Goal: Answer question/provide support

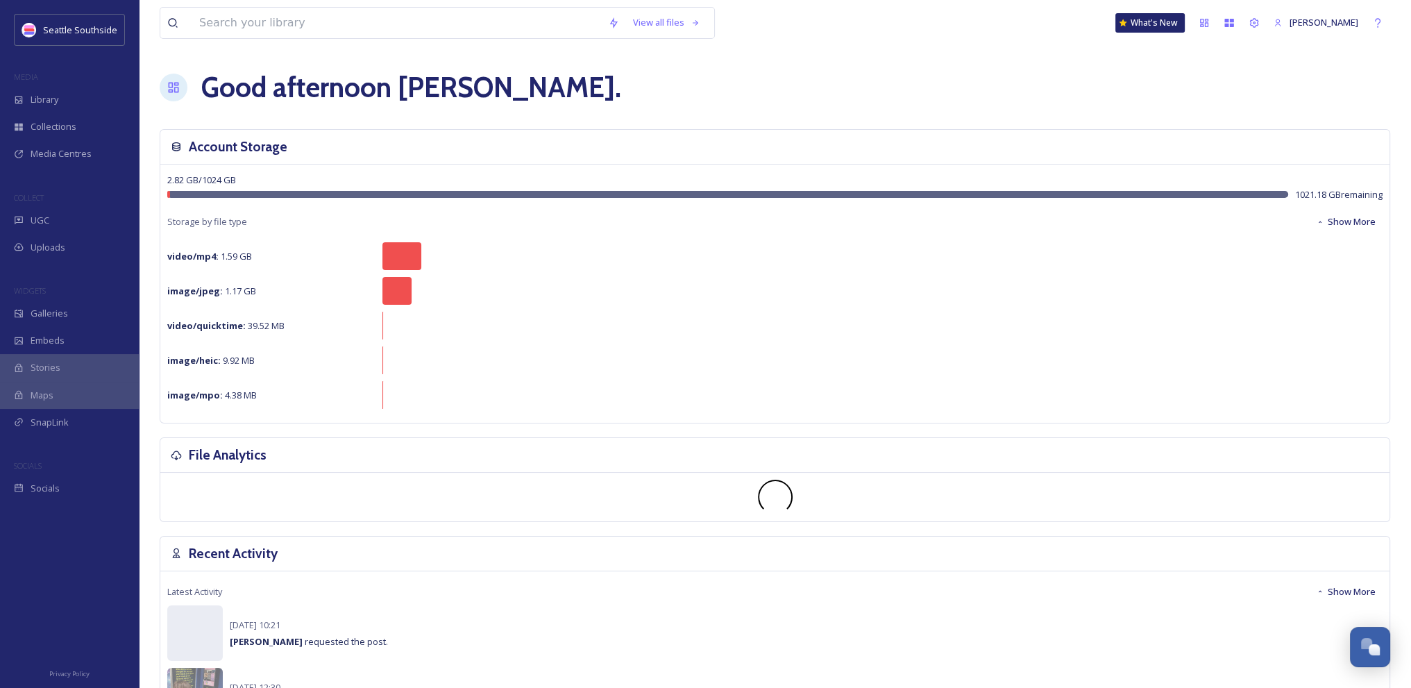
scroll to position [711, 0]
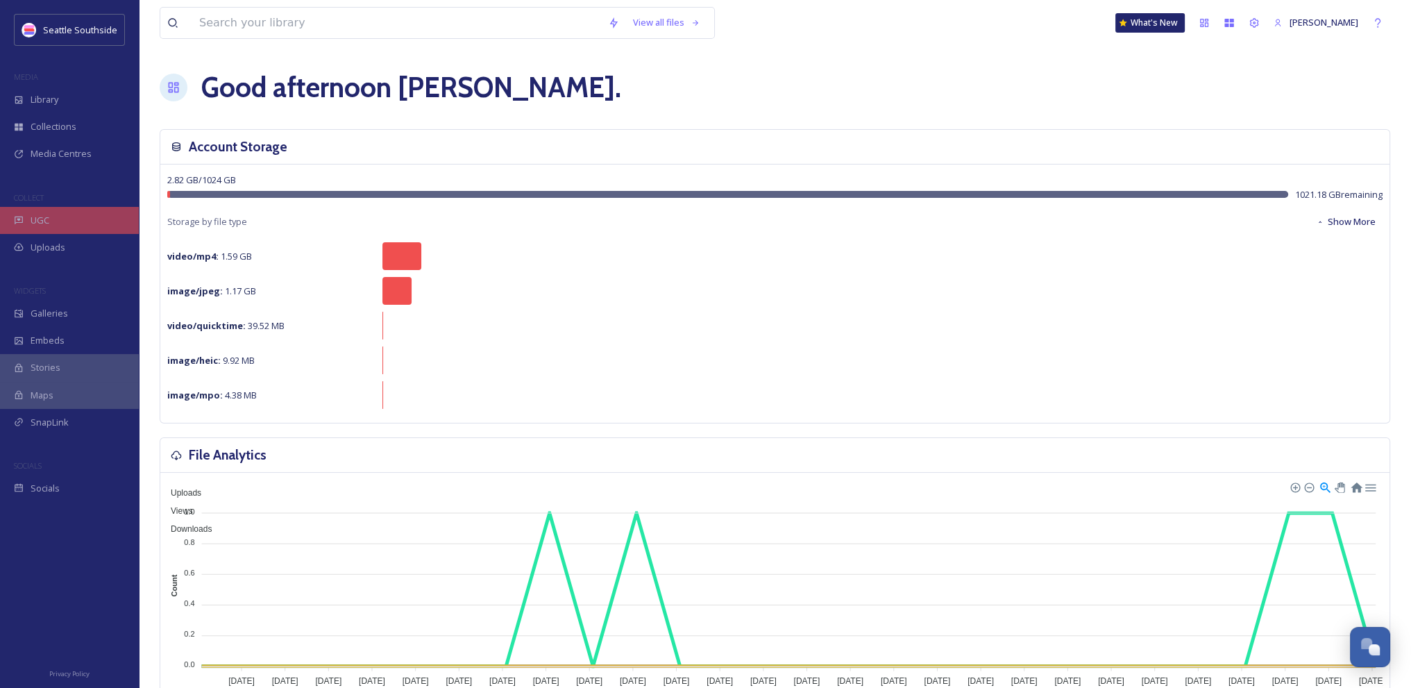
click at [45, 224] on span "UGC" at bounding box center [40, 220] width 19 height 13
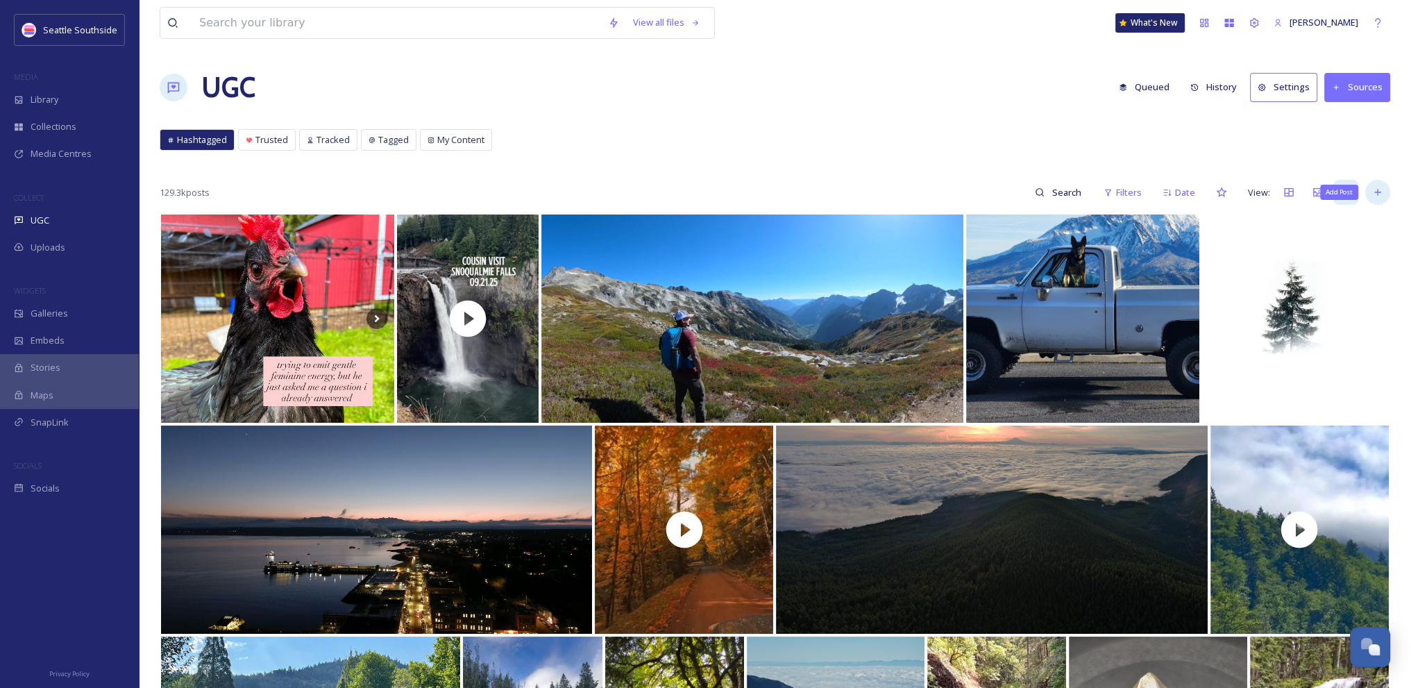
click at [1384, 187] on div "Add Post" at bounding box center [1378, 192] width 25 height 25
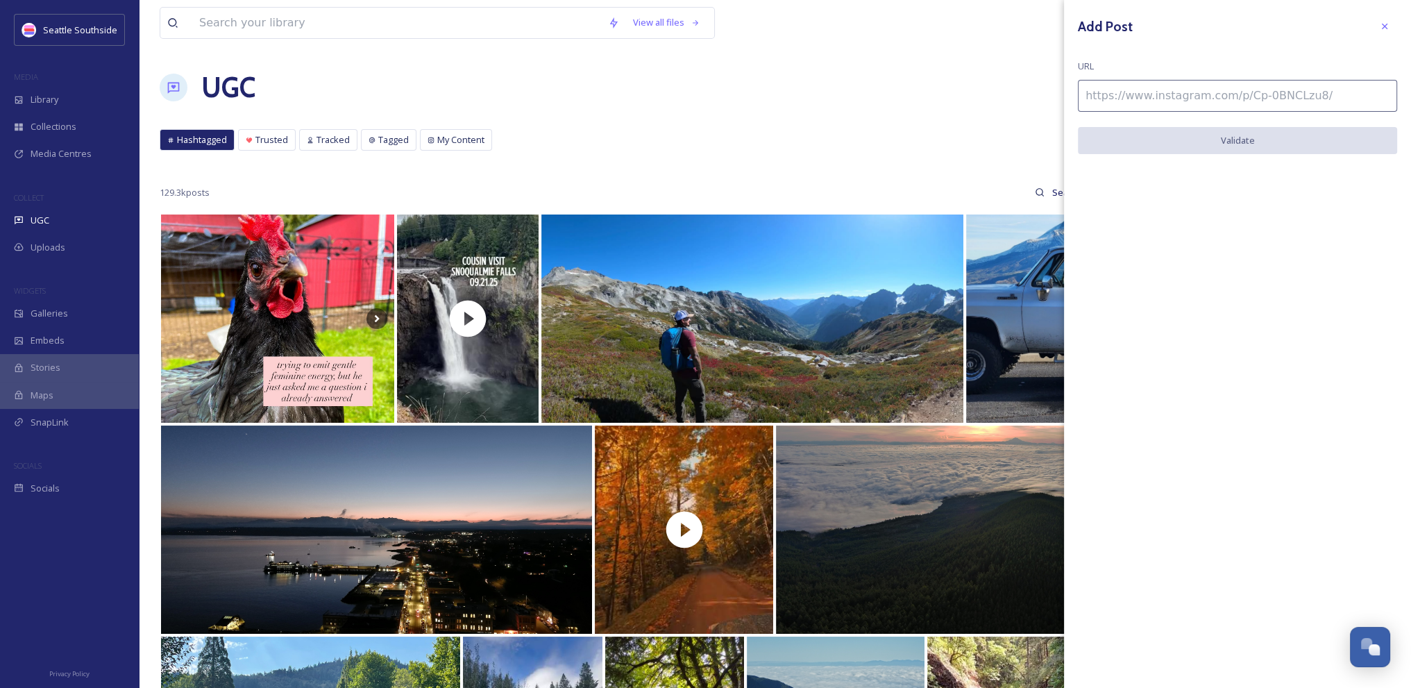
click at [1200, 96] on input at bounding box center [1237, 96] width 319 height 32
paste input "[URL][DOMAIN_NAME]"
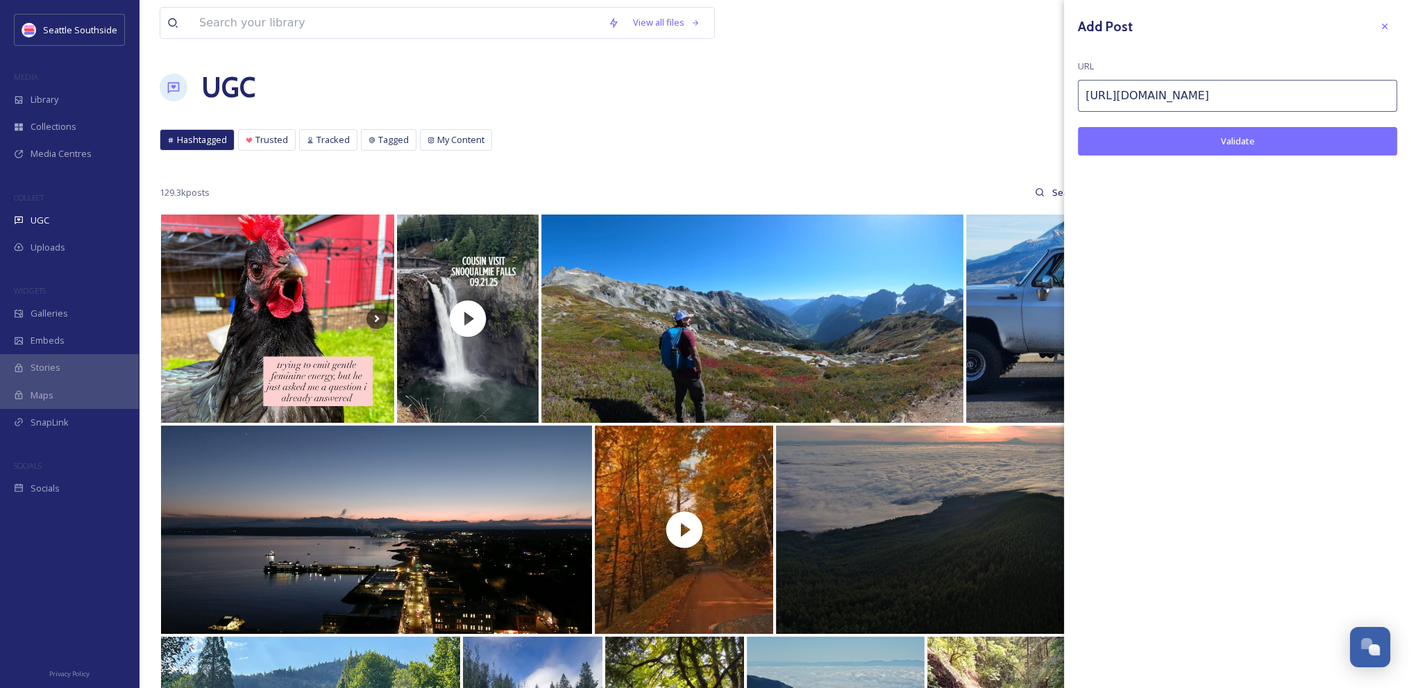
click at [1272, 133] on button "Validate" at bounding box center [1237, 141] width 319 height 28
drag, startPoint x: 1332, startPoint y: 99, endPoint x: 918, endPoint y: 87, distance: 413.9
click at [918, 87] on div "View all files What's New [PERSON_NAME] UGC Queued History Settings Sources Has…" at bounding box center [775, 546] width 1273 height 1092
paste input "DO8ah5zjpLa"
type input "[URL][DOMAIN_NAME]"
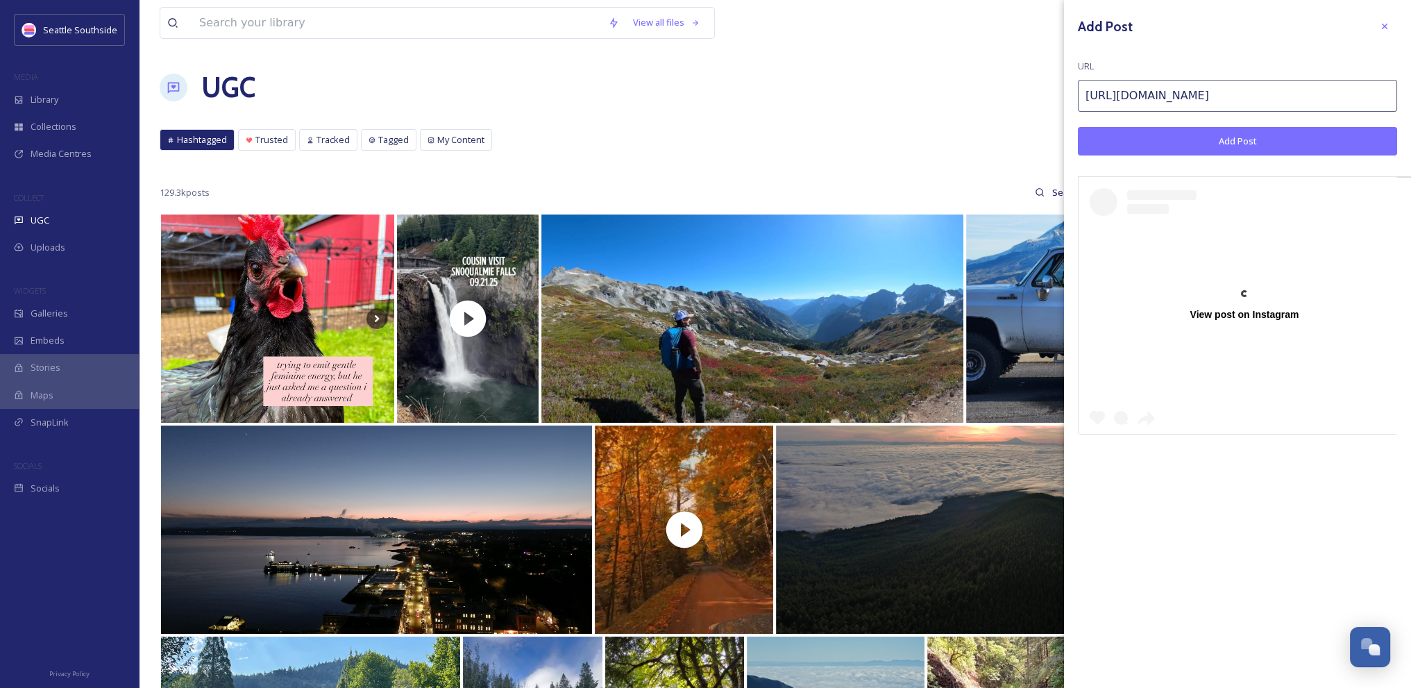
click at [1255, 138] on button "Add Post" at bounding box center [1237, 141] width 319 height 28
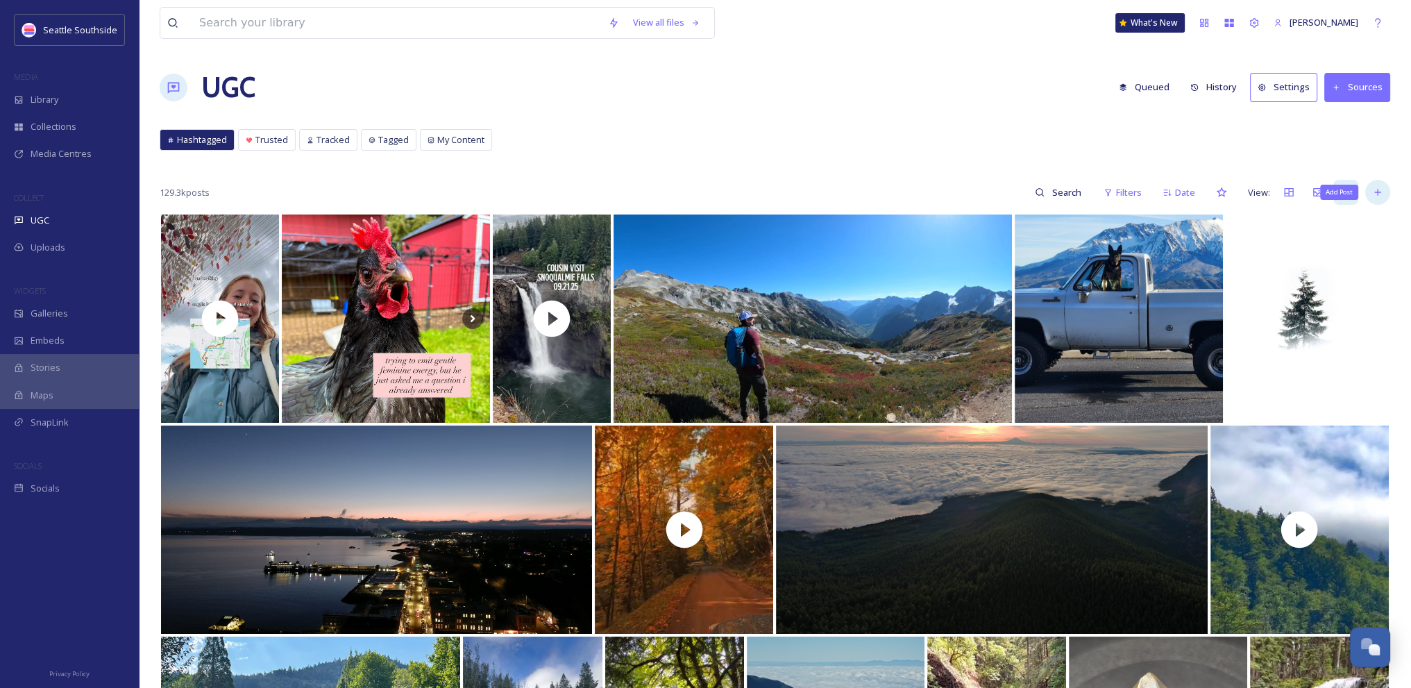
click at [1382, 187] on icon at bounding box center [1377, 192] width 11 height 11
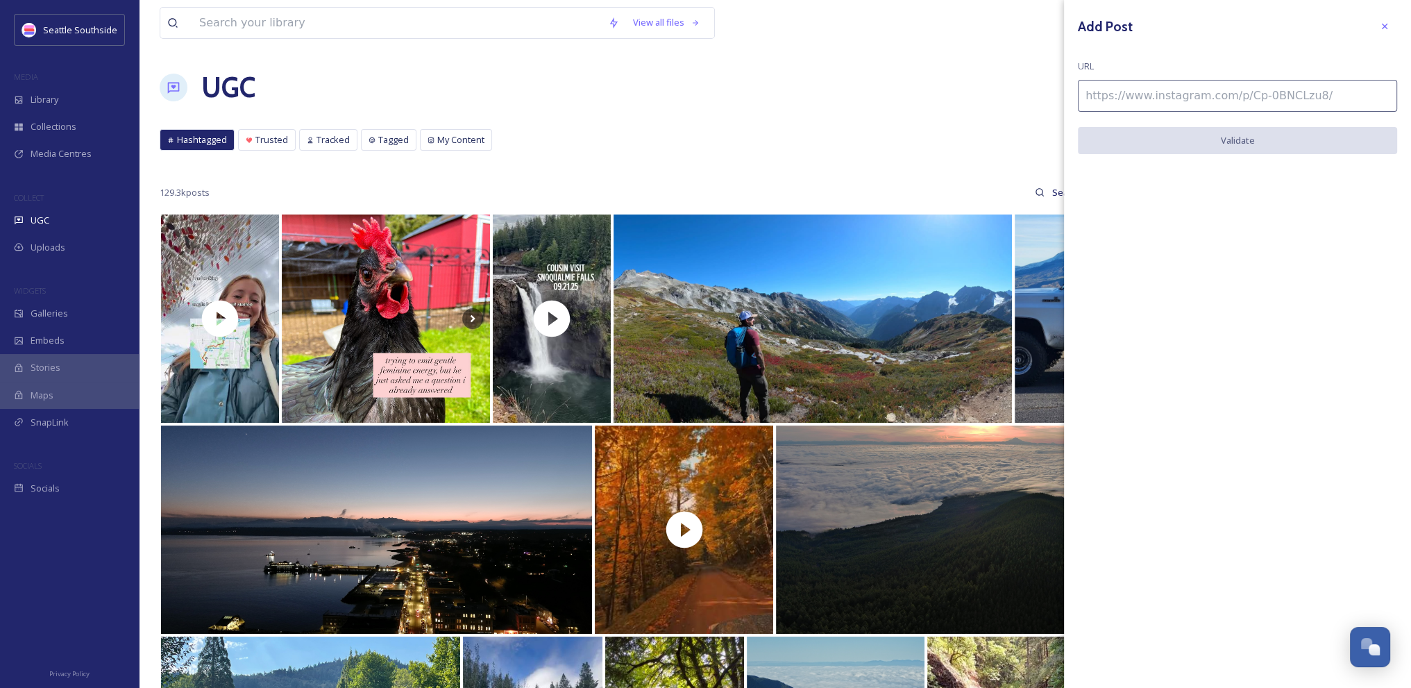
drag, startPoint x: 1343, startPoint y: 99, endPoint x: 734, endPoint y: 74, distance: 609.4
click at [734, 74] on div "View all files What's New [PERSON_NAME] UGC Queued History Settings Sources Has…" at bounding box center [775, 546] width 1273 height 1092
paste input "[URL][DOMAIN_NAME]"
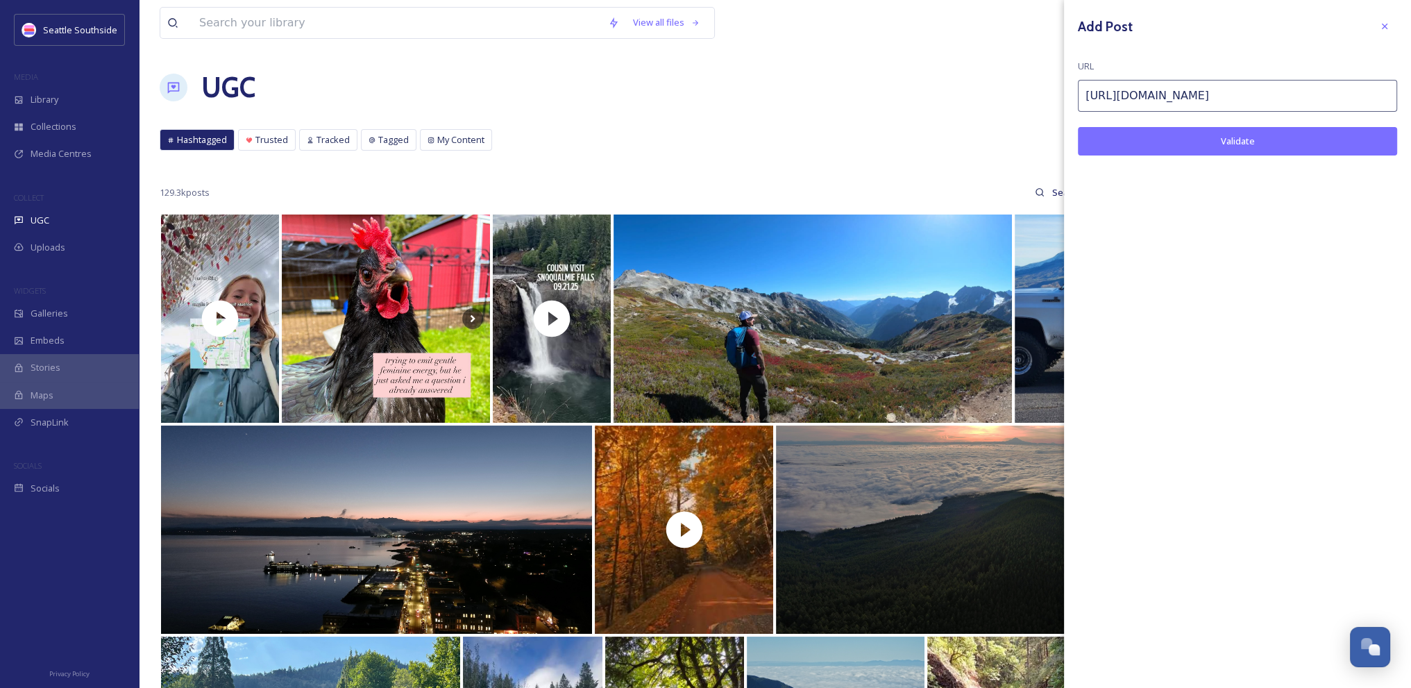
type input "[URL][DOMAIN_NAME]"
click at [1289, 149] on button "Validate" at bounding box center [1237, 141] width 319 height 28
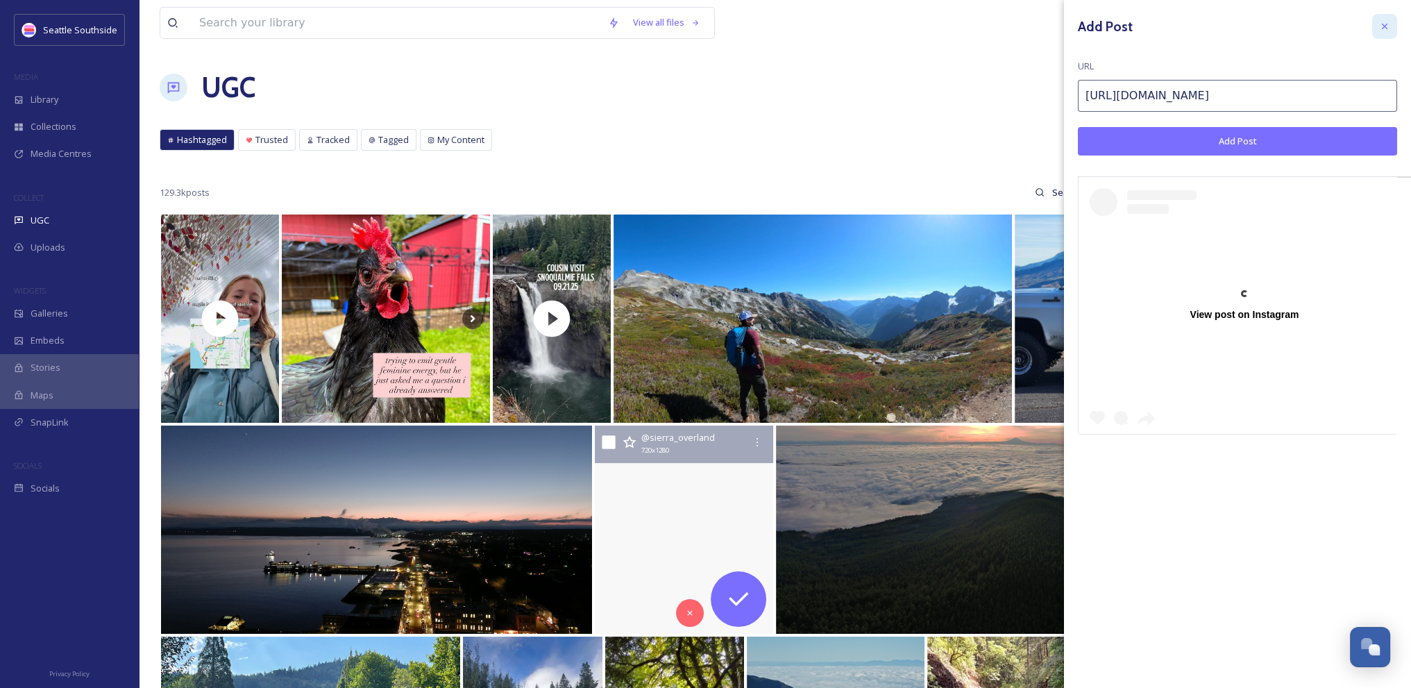
click at [1385, 18] on div at bounding box center [1384, 26] width 25 height 25
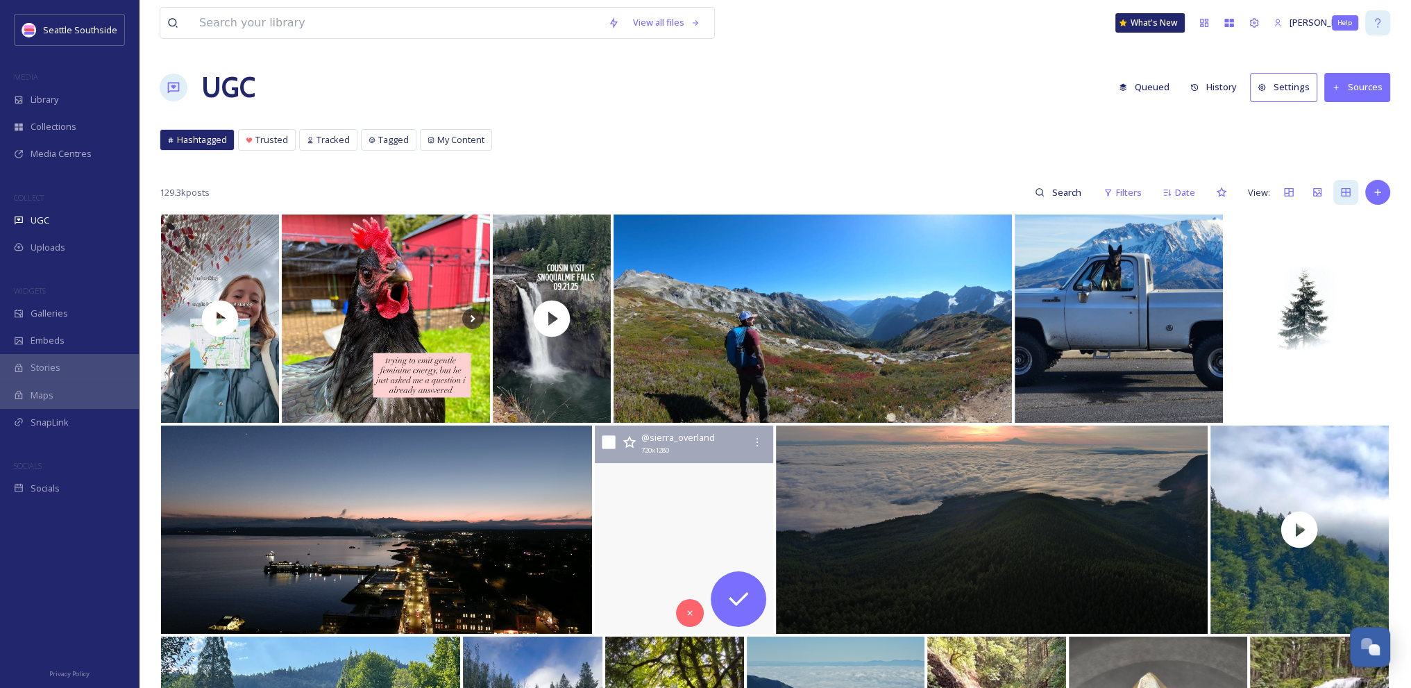
click at [1378, 21] on icon at bounding box center [1377, 22] width 11 height 11
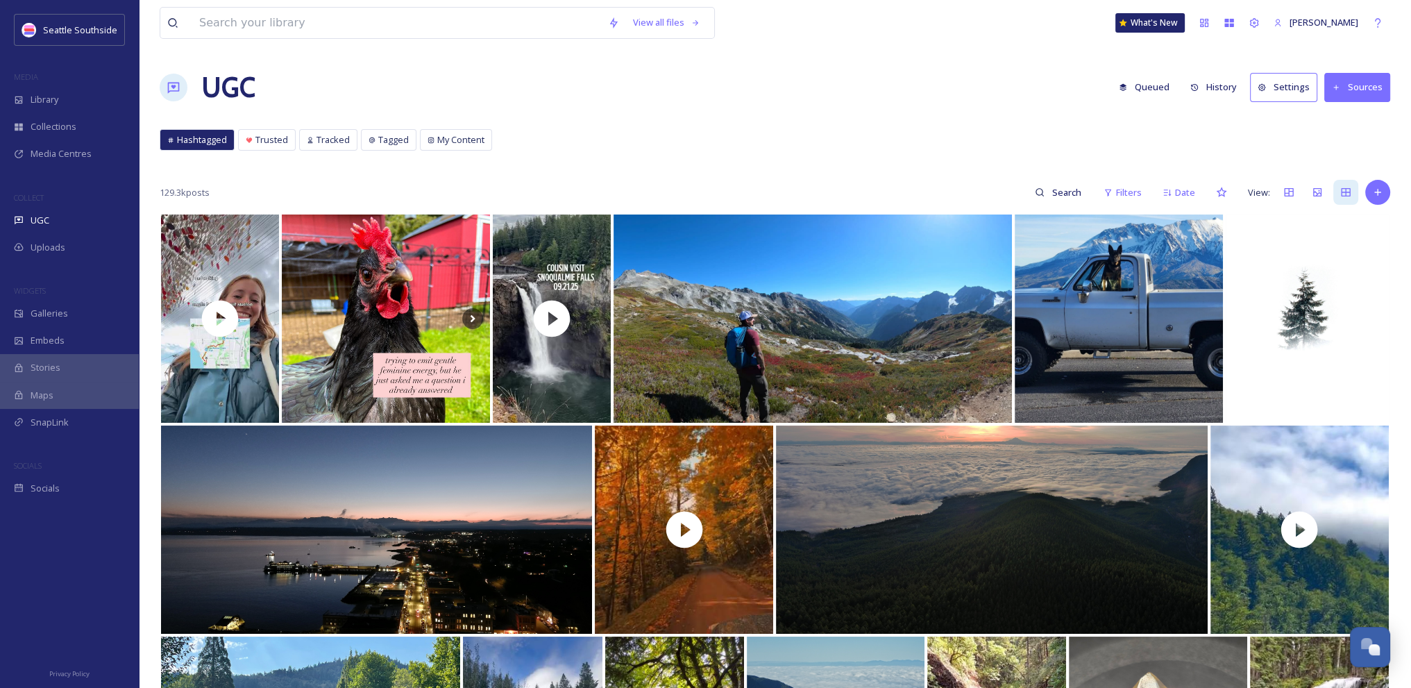
click at [683, 88] on div "UGC Queued History Settings Sources" at bounding box center [775, 88] width 1231 height 42
click at [1378, 21] on icon at bounding box center [1377, 22] width 11 height 11
click at [1373, 641] on div "Open Chat" at bounding box center [1370, 646] width 41 height 24
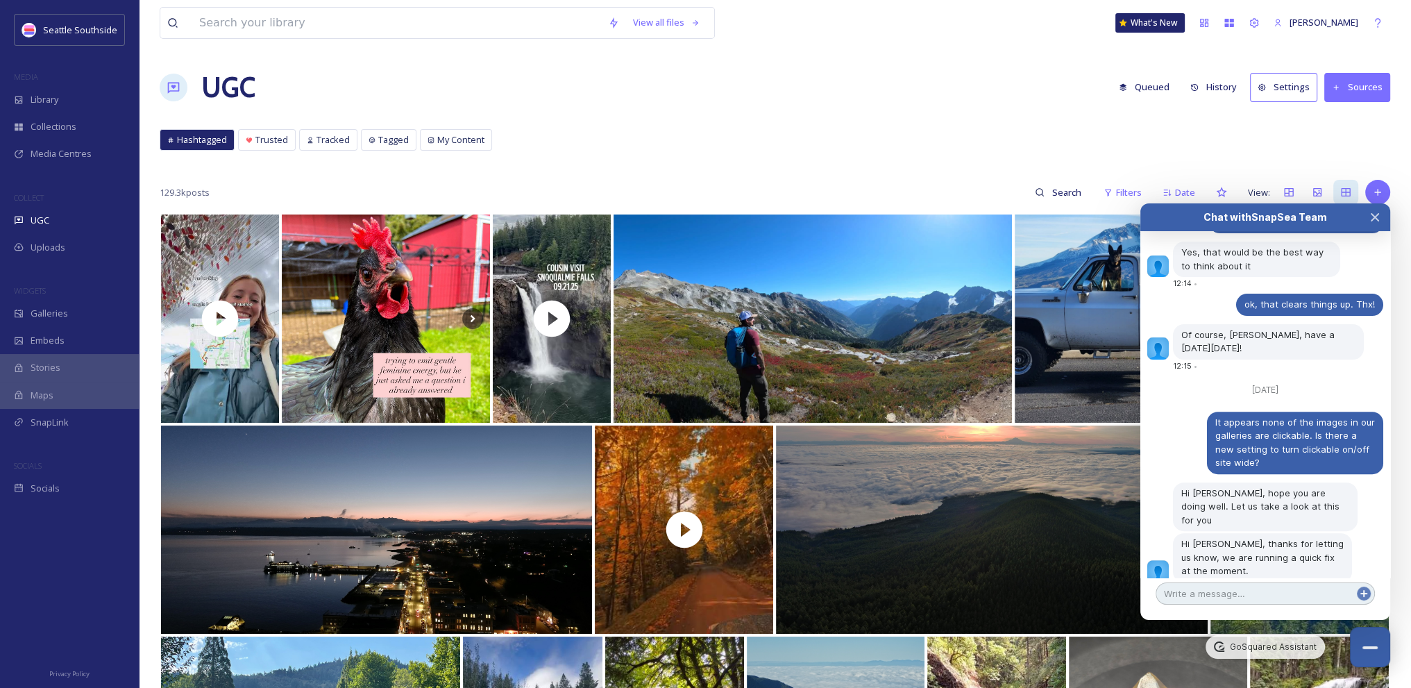
click at [1198, 599] on textarea at bounding box center [1265, 593] width 219 height 22
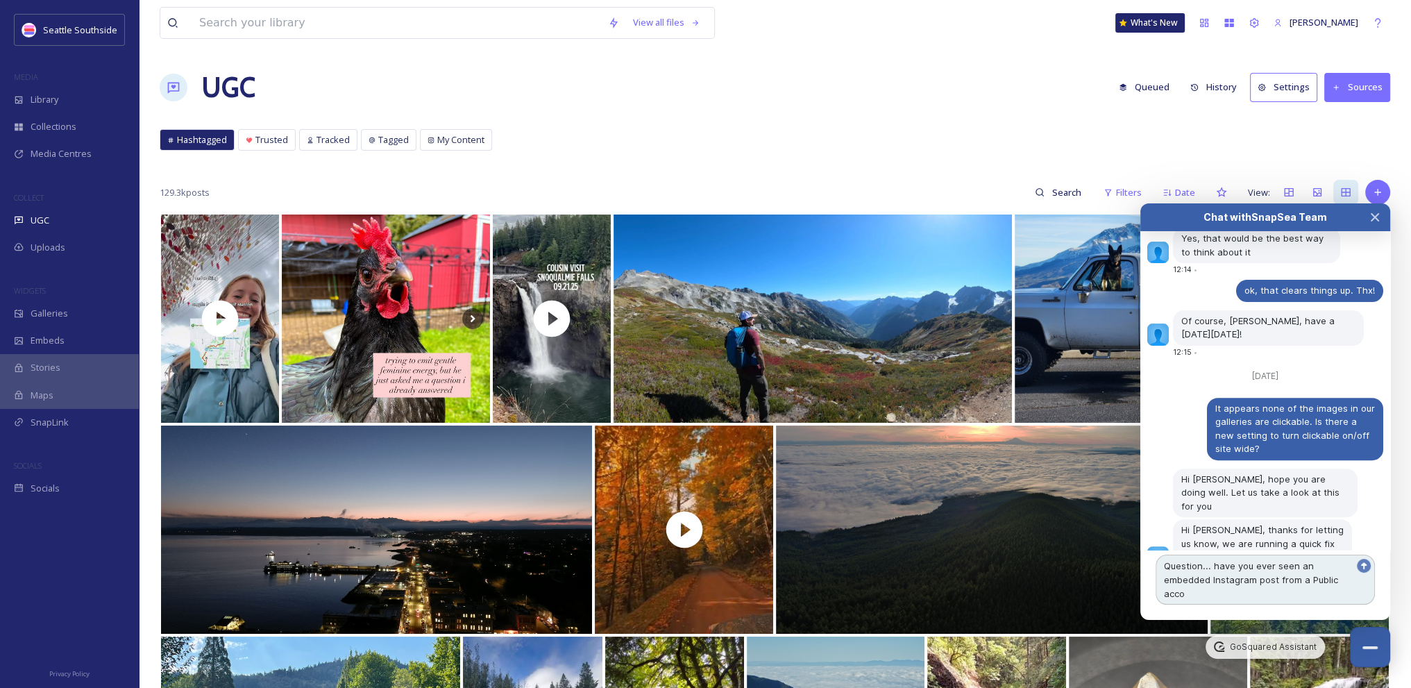
scroll to position [739, 0]
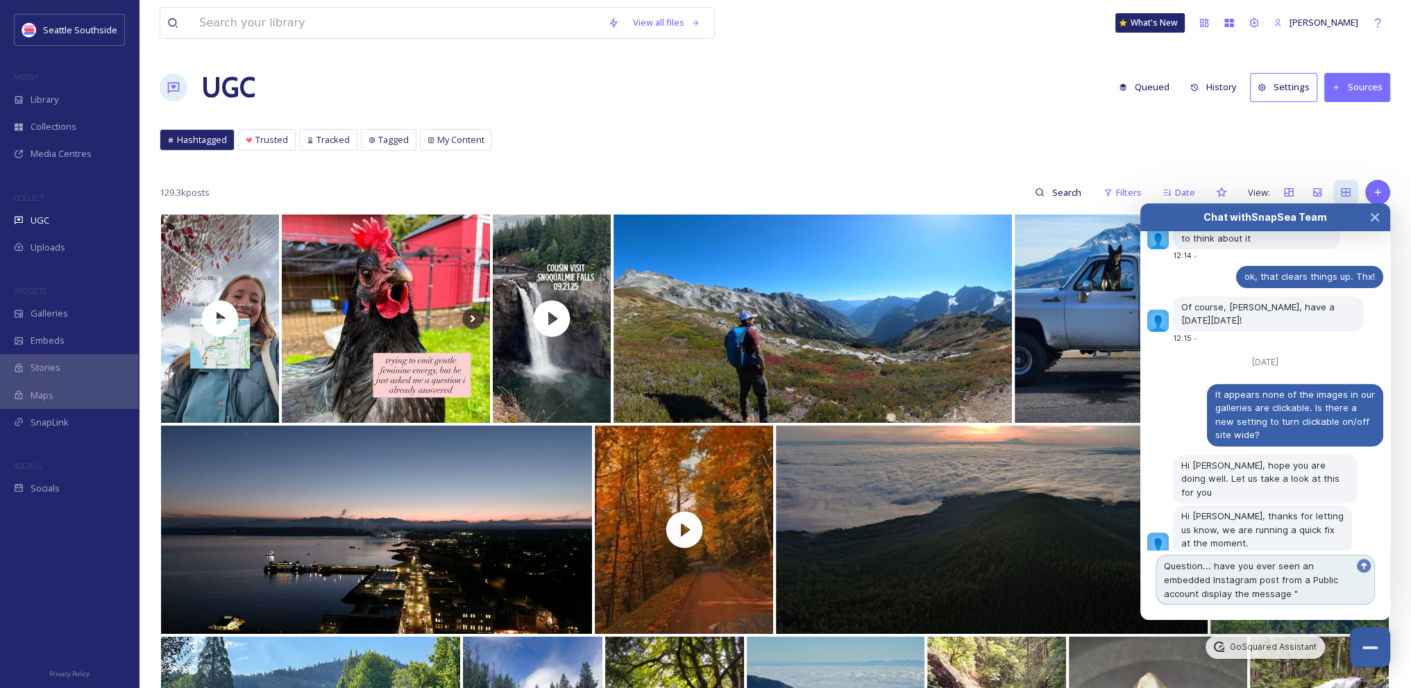
paste textarea "“View on Instagram”"
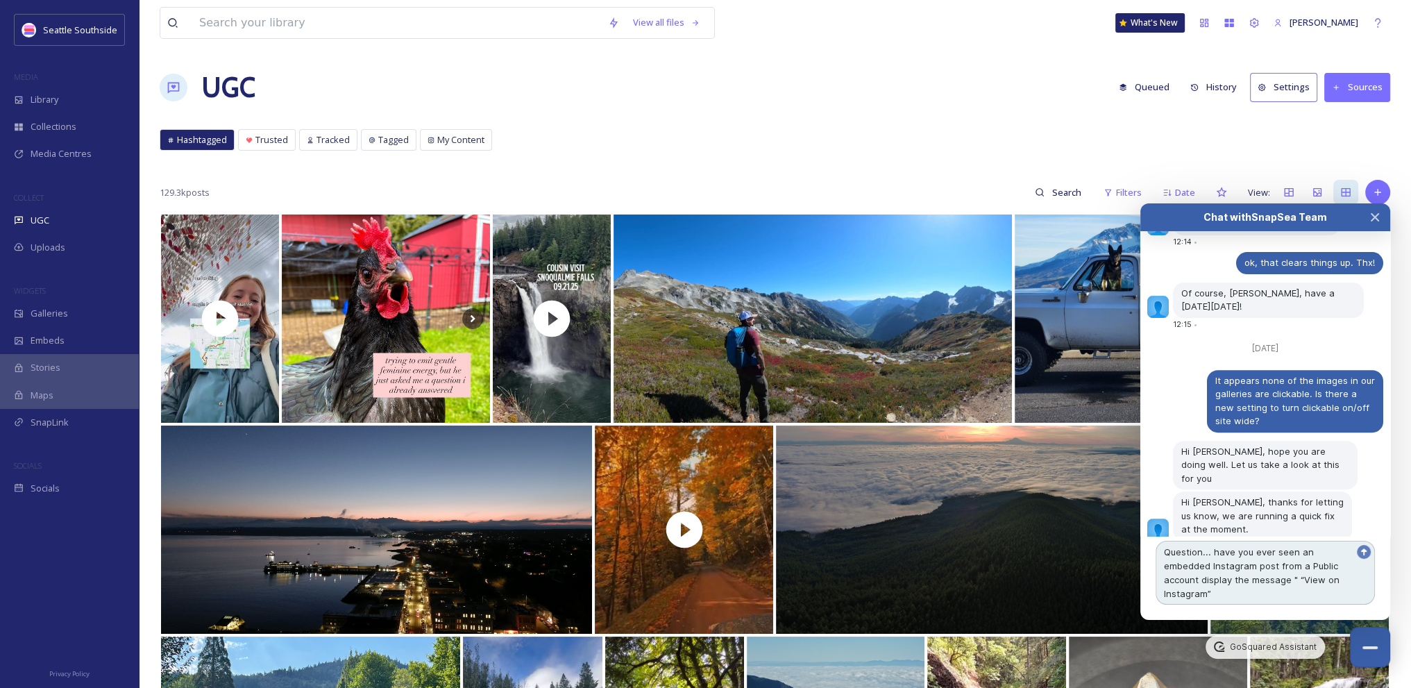
click at [1298, 575] on textarea "Question... have you ever seen an embedded Instagram post from a Public account…" at bounding box center [1265, 573] width 219 height 64
click at [1280, 590] on textarea "Question... have you ever seen an embedded Instagram post from a Public account…" at bounding box center [1265, 573] width 219 height 64
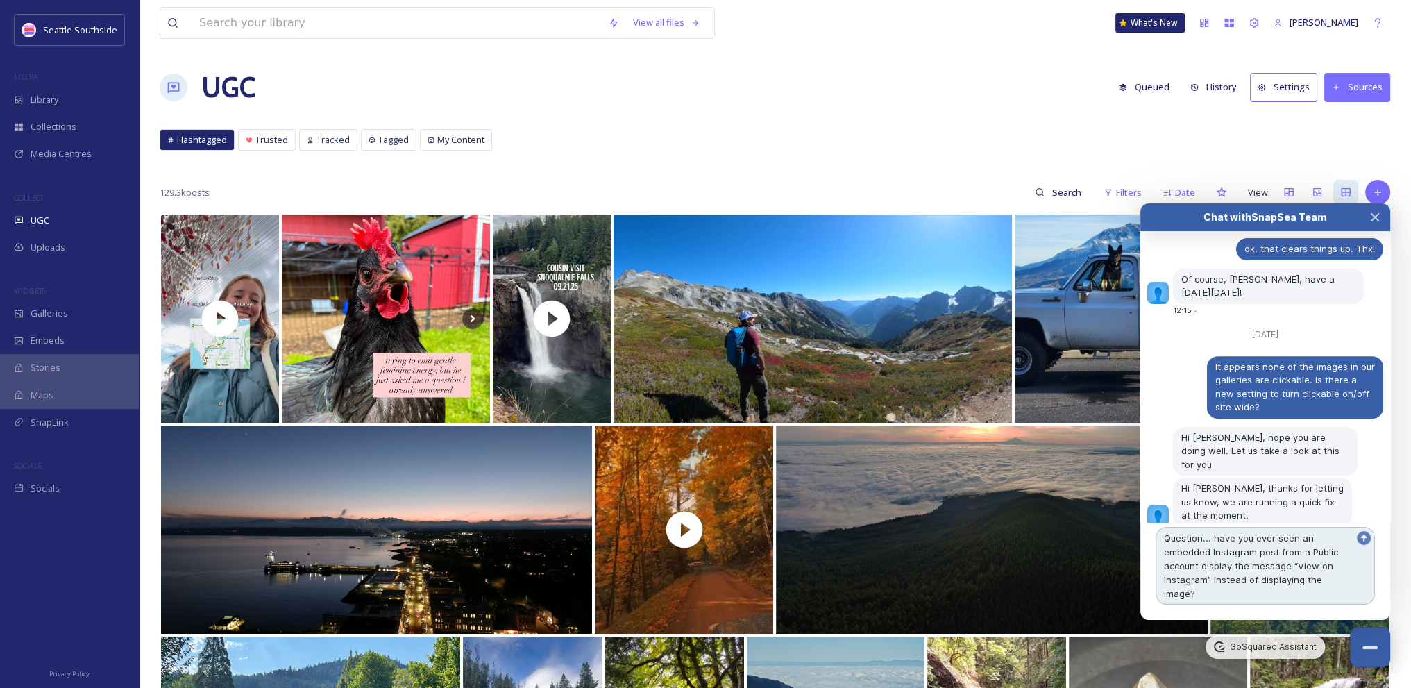
scroll to position [780, 0]
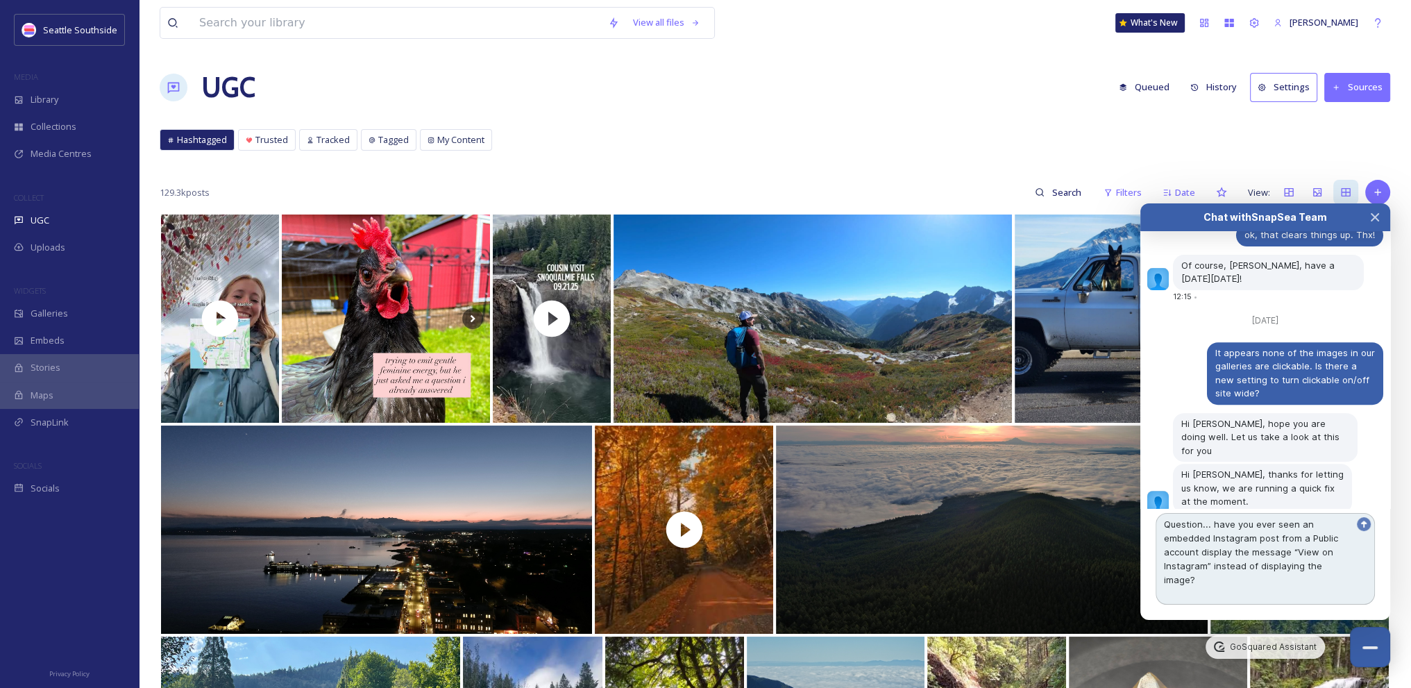
paste textarea "[URL][DOMAIN_NAME]"
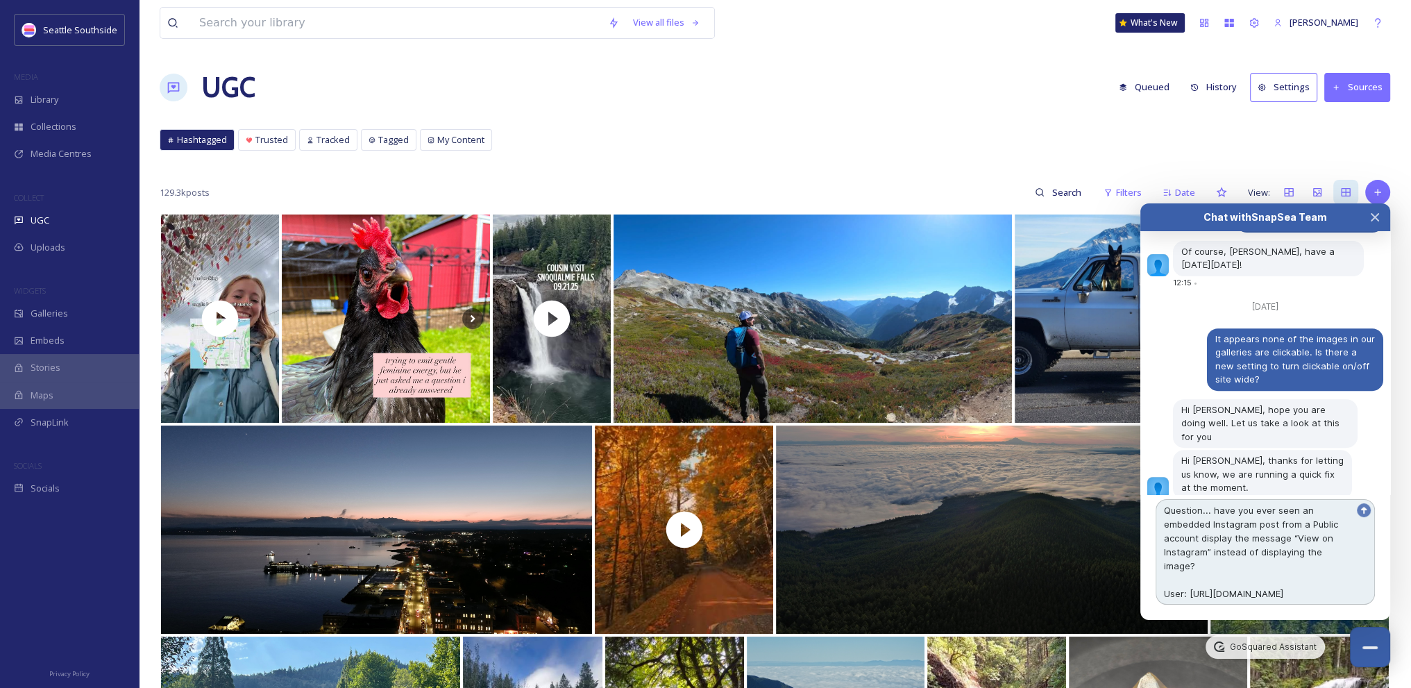
click at [1180, 562] on textarea "Question... have you ever seen an embedded Instagram post from a Public account…" at bounding box center [1265, 552] width 219 height 106
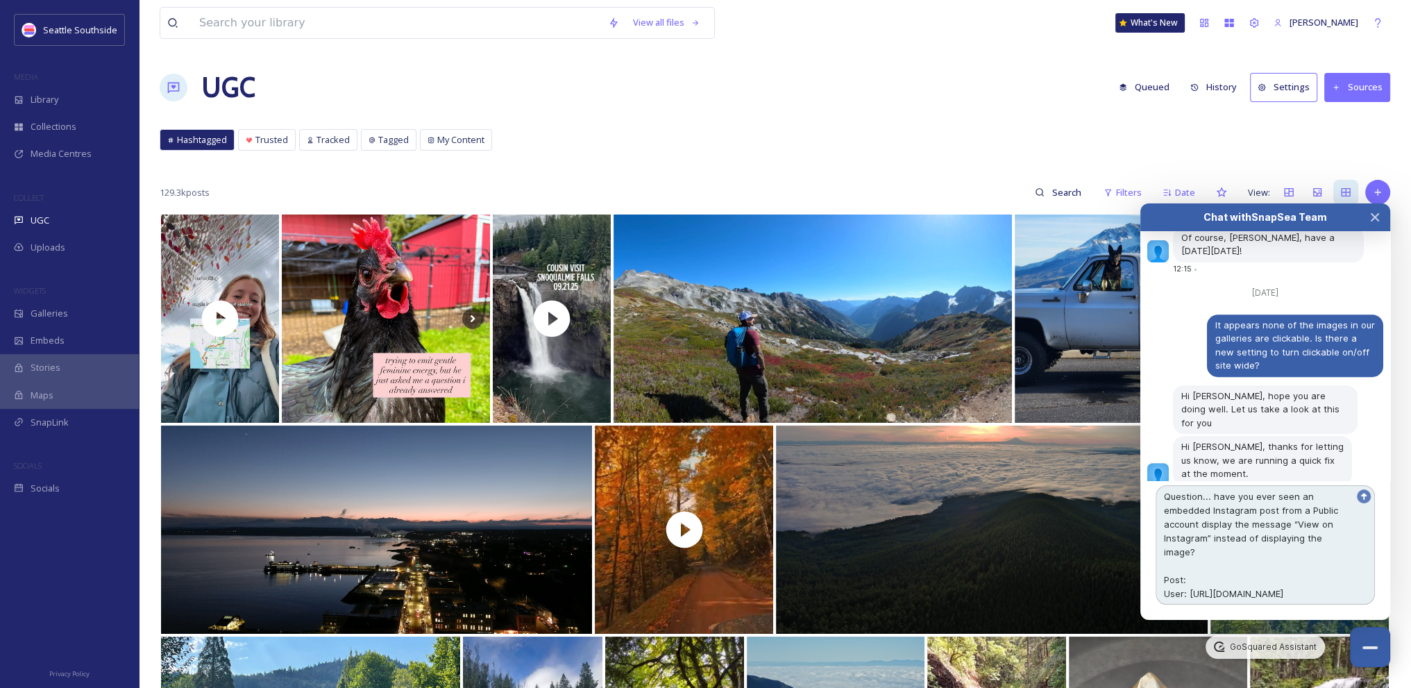
paste textarea "[URL][DOMAIN_NAME]"
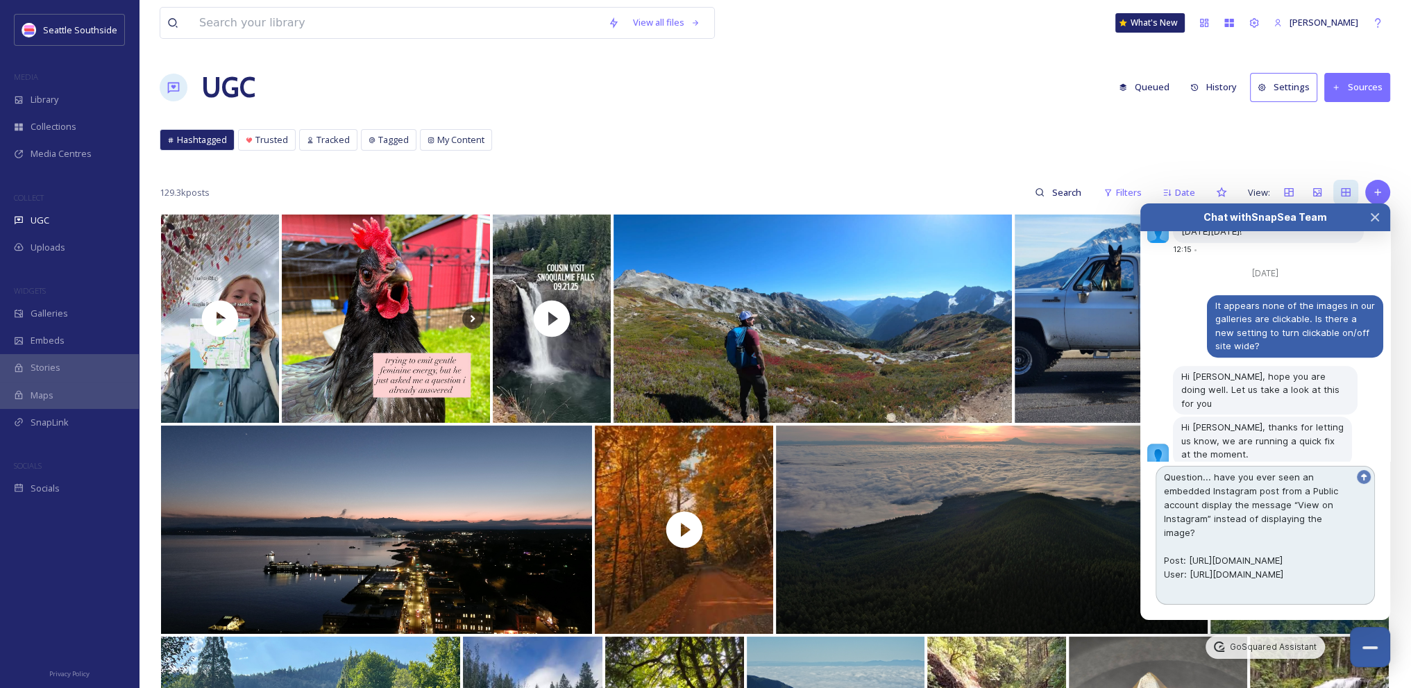
type textarea "Question... have you ever seen an embedded Instagram post from a Public account…"
click at [1238, 525] on textarea "Question... have you ever seen an embedded Instagram post from a Public account…" at bounding box center [1265, 535] width 219 height 139
click at [1184, 598] on textarea "Question... have you ever seen an embedded Instagram post from a Public account…" at bounding box center [1265, 535] width 219 height 139
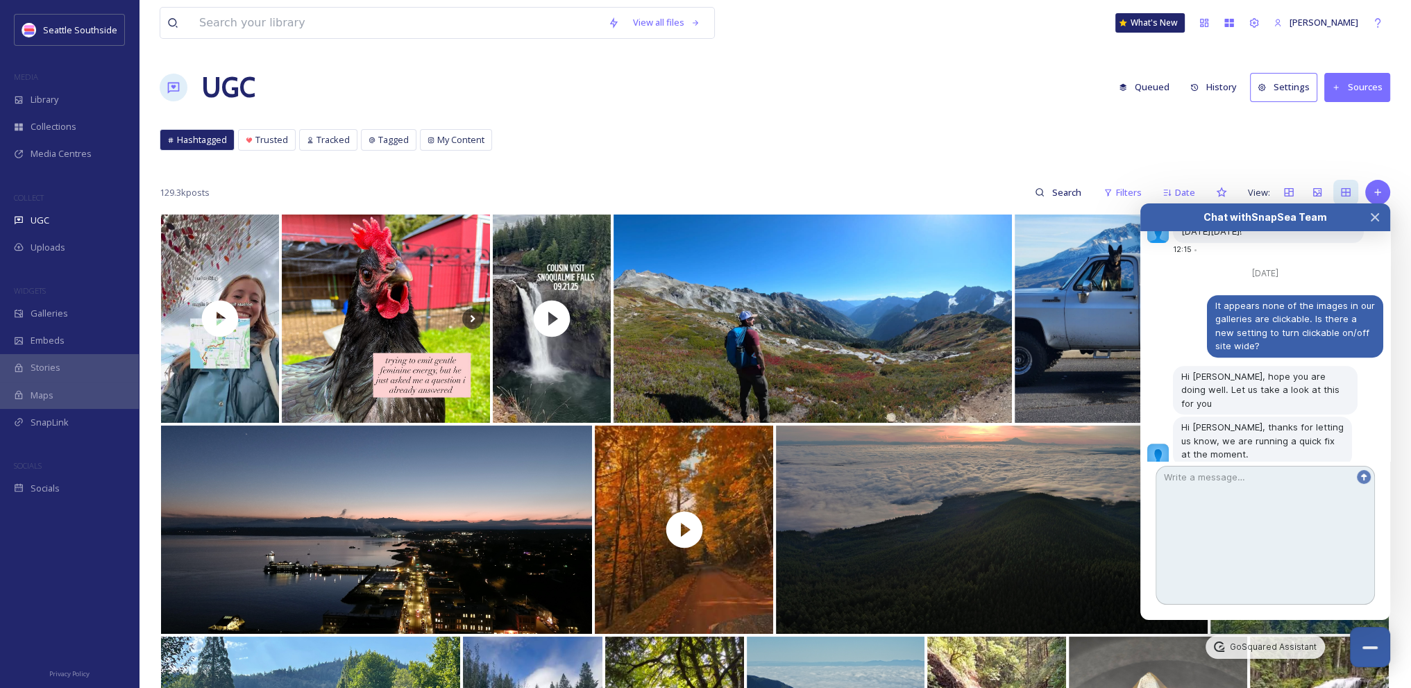
scroll to position [0, 0]
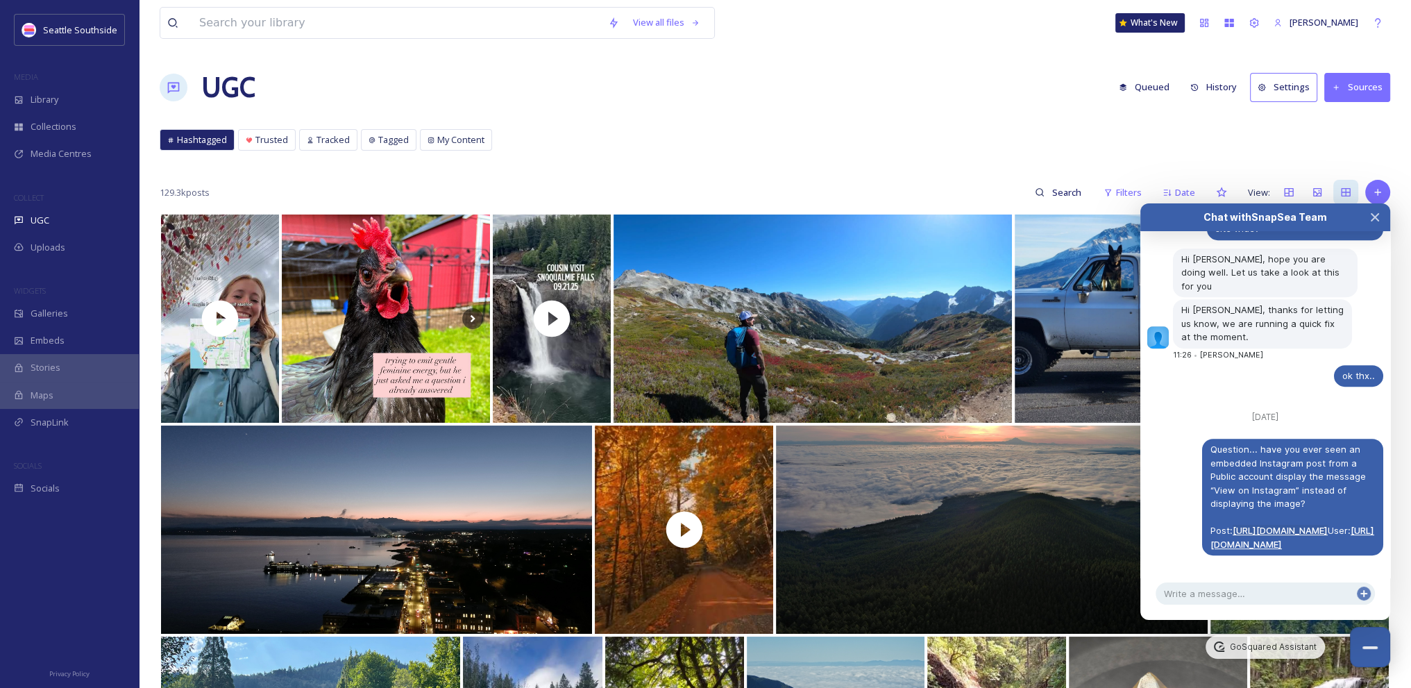
click at [1284, 525] on link "[URL][DOMAIN_NAME]" at bounding box center [1280, 530] width 95 height 11
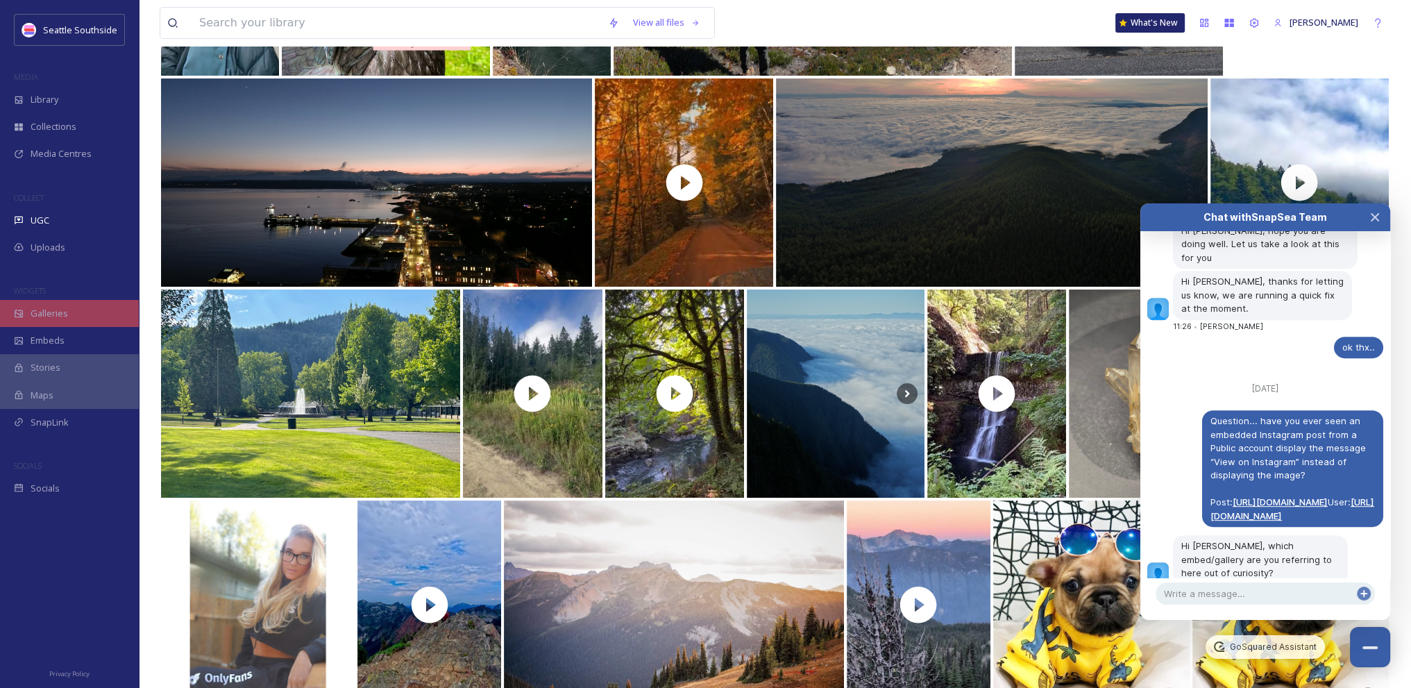
scroll to position [1000, 0]
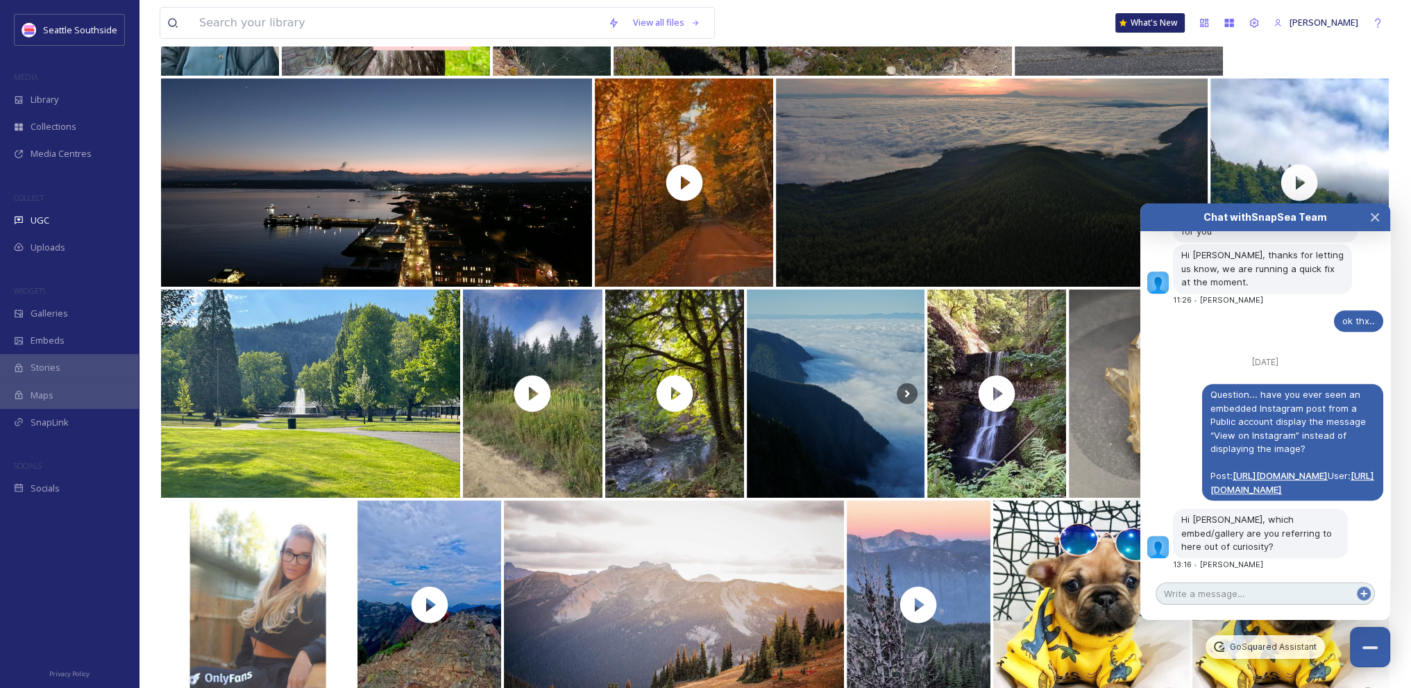
click at [1266, 598] on textarea at bounding box center [1265, 593] width 219 height 22
type textarea "I"
type textarea "F"
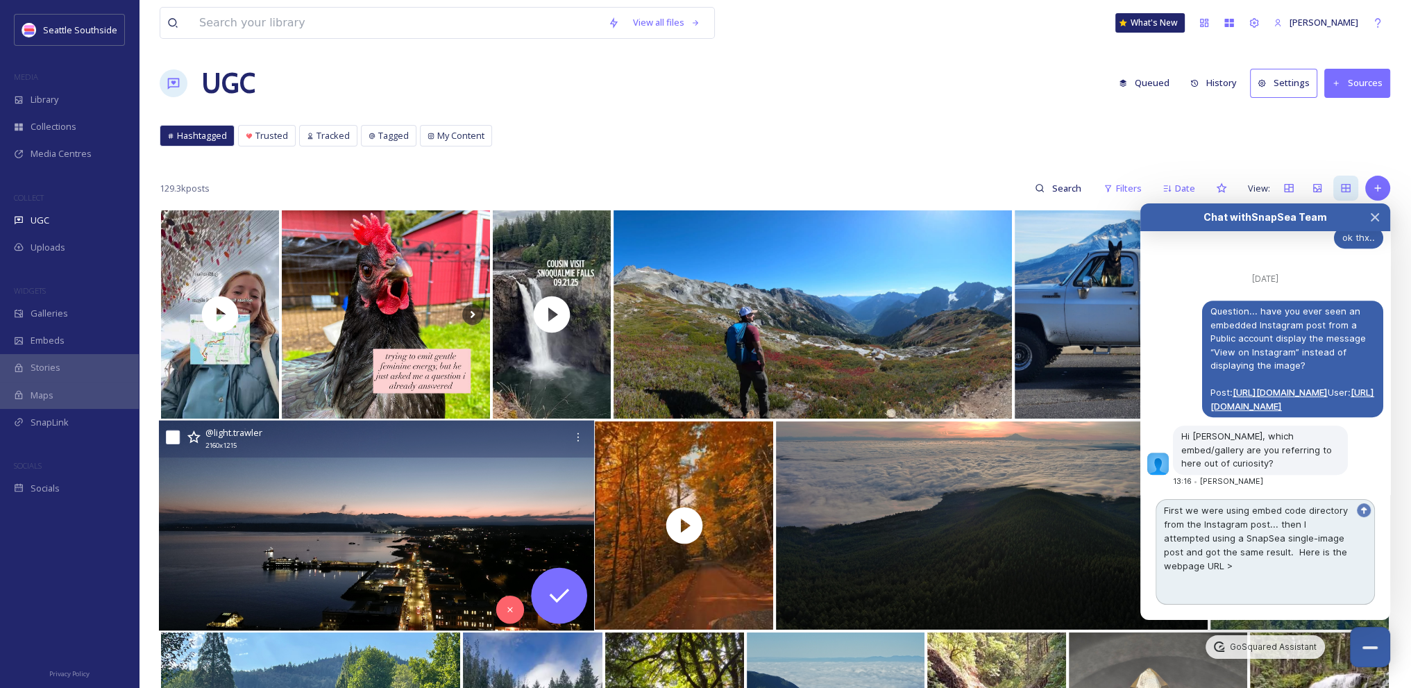
scroll to position [0, 0]
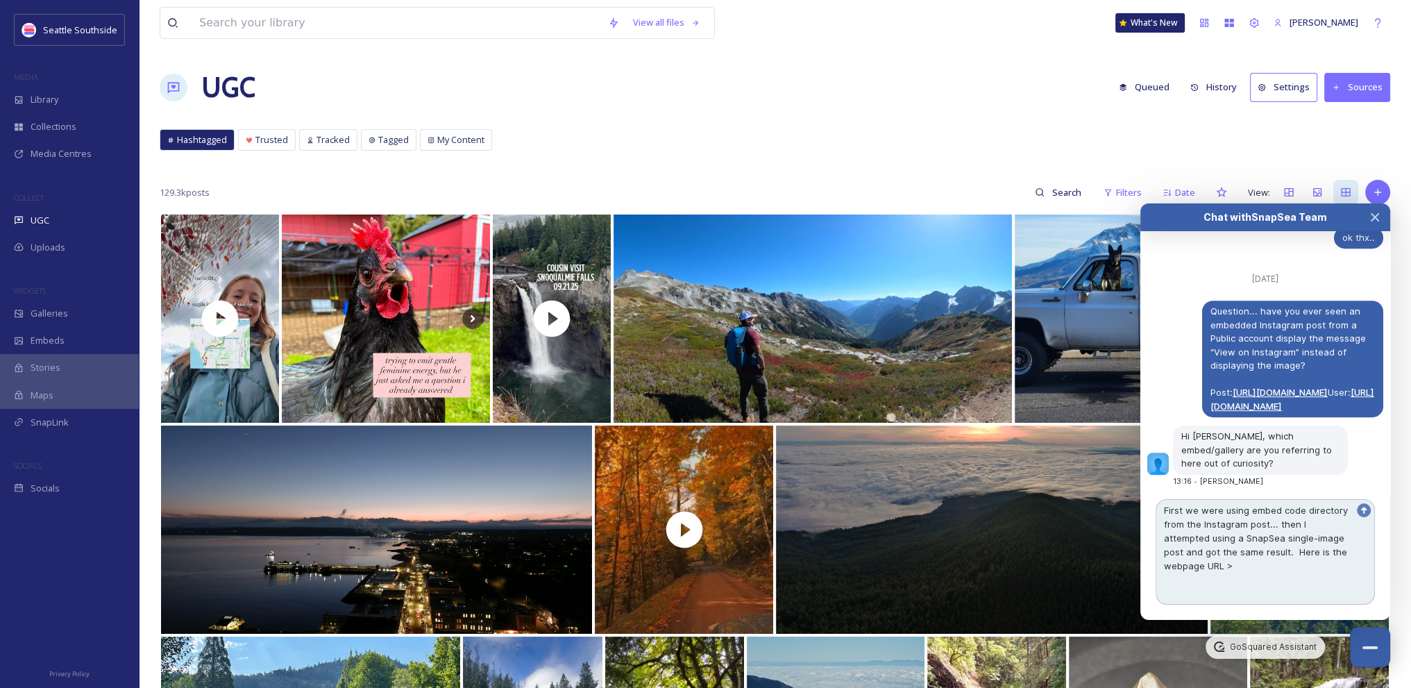
click at [1209, 569] on textarea "First we were using embed code directory from the Instagram post... then I atte…" at bounding box center [1265, 552] width 219 height 106
paste textarea "[URL][DOMAIN_NAME]"
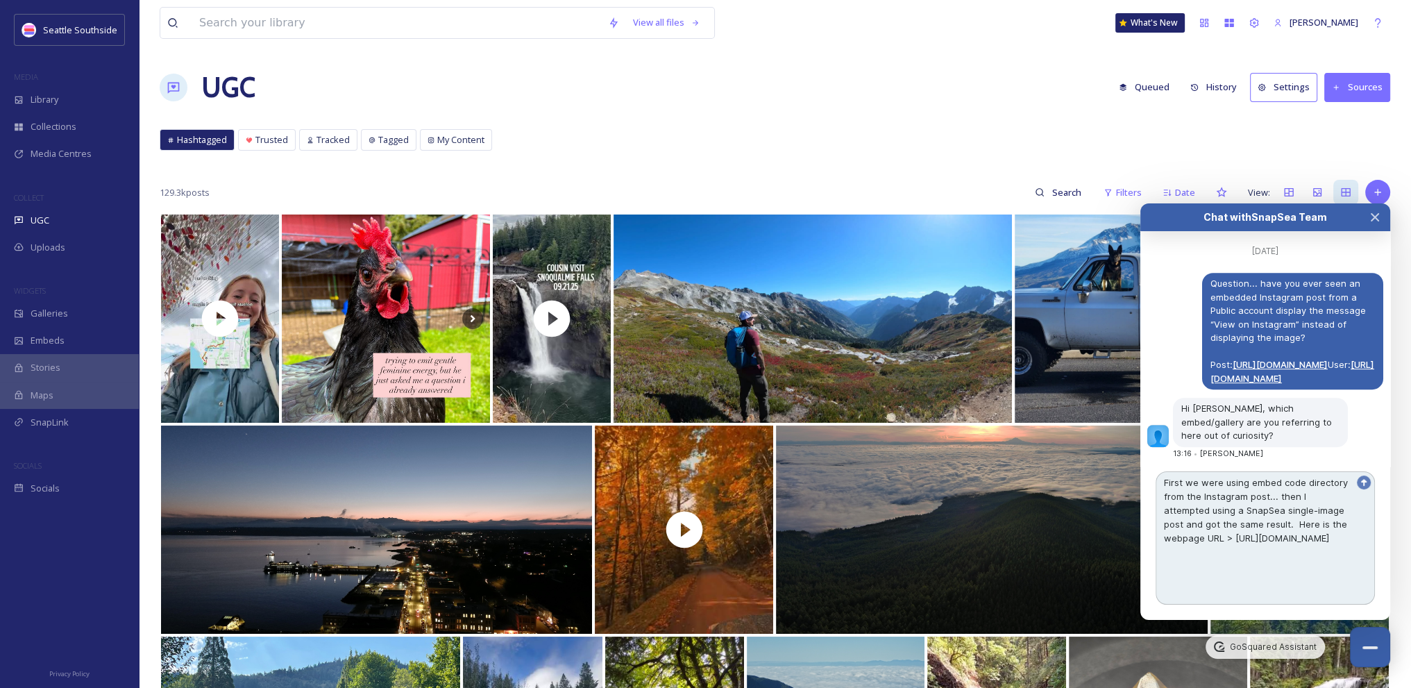
click at [1371, 487] on textarea "First we were using embed code directory from the Instagram post... then I atte…" at bounding box center [1265, 537] width 219 height 133
type textarea "First we were using embed code directory from the Instagram post... then I atte…"
click at [1362, 488] on icon at bounding box center [1364, 482] width 11 height 11
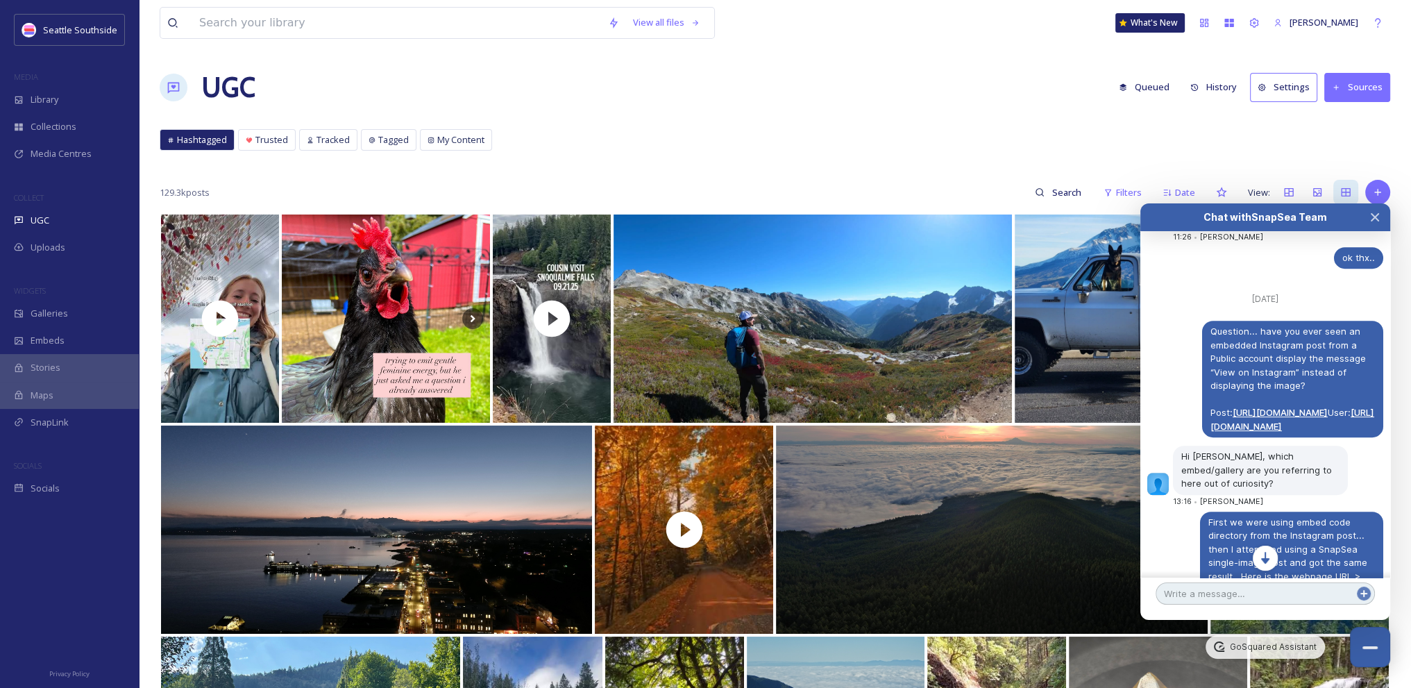
scroll to position [1041, 0]
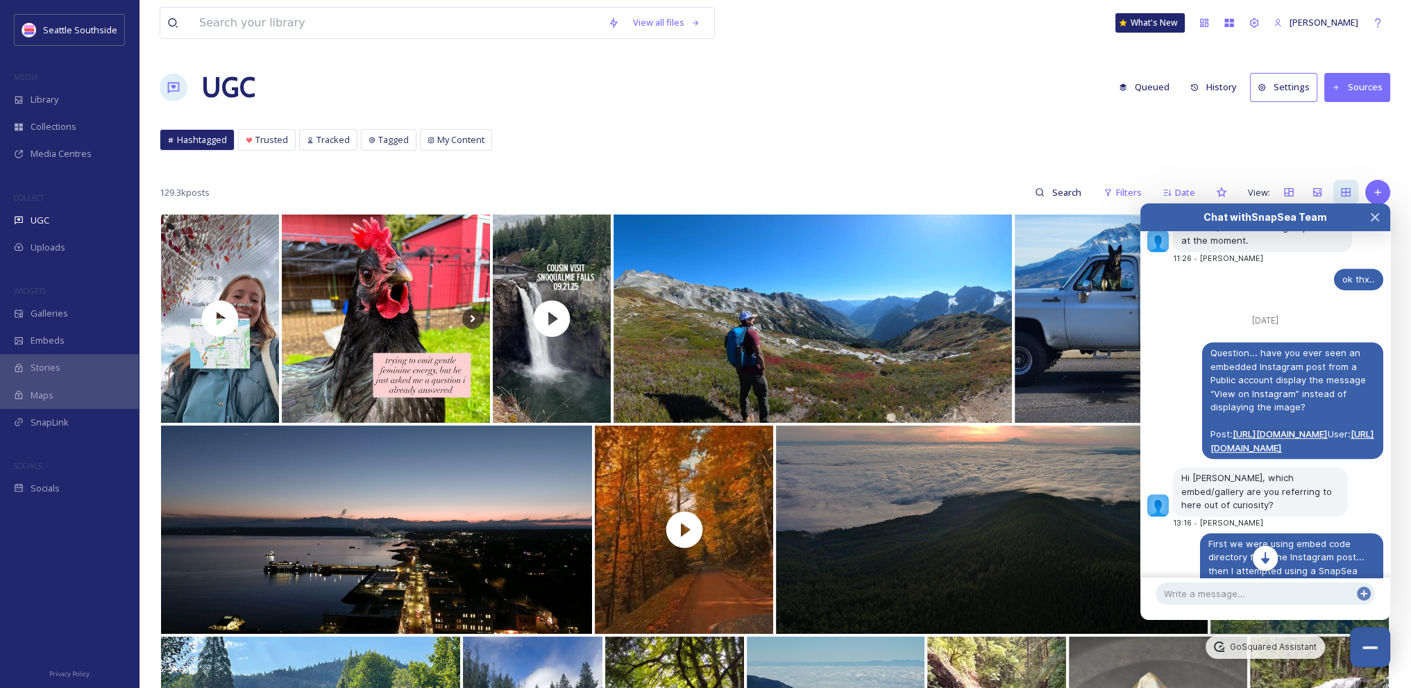
click at [1302, 428] on link "[URL][DOMAIN_NAME]" at bounding box center [1280, 433] width 95 height 11
click at [60, 221] on div "UGC" at bounding box center [69, 220] width 139 height 27
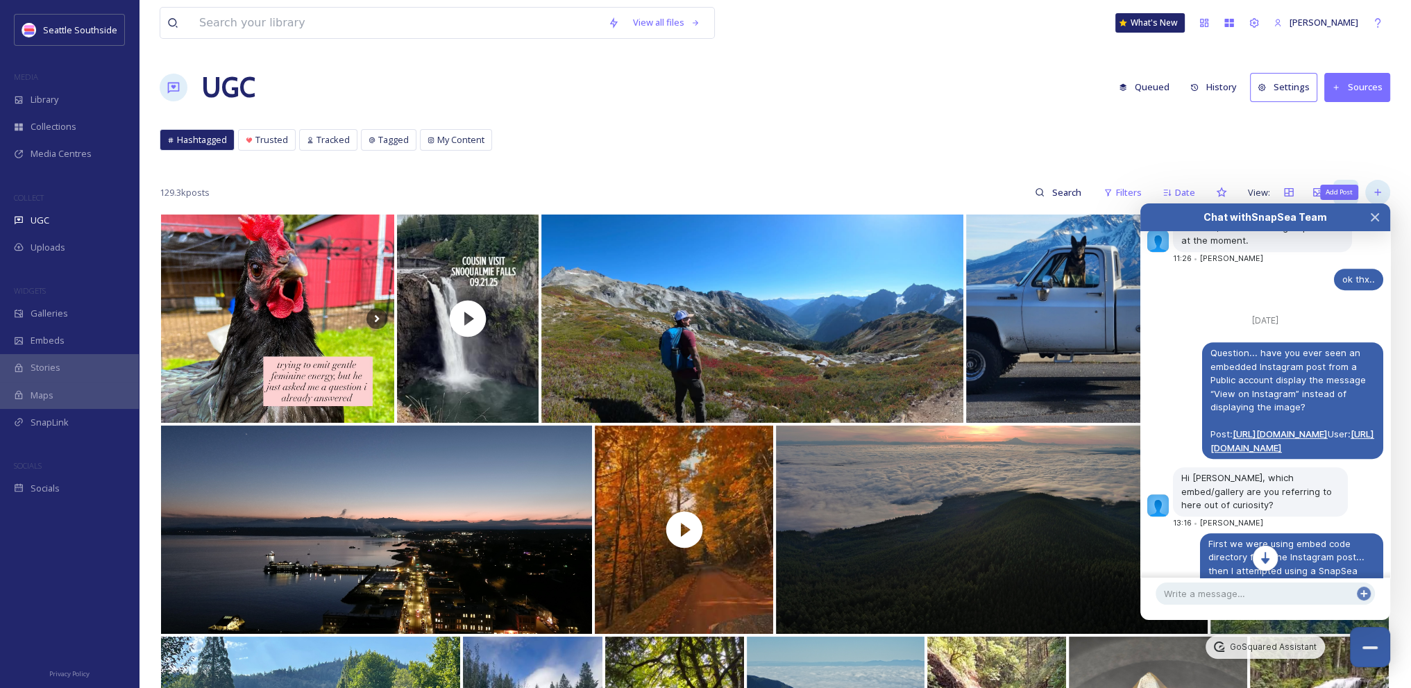
click at [1383, 187] on div "Add Post" at bounding box center [1378, 192] width 25 height 25
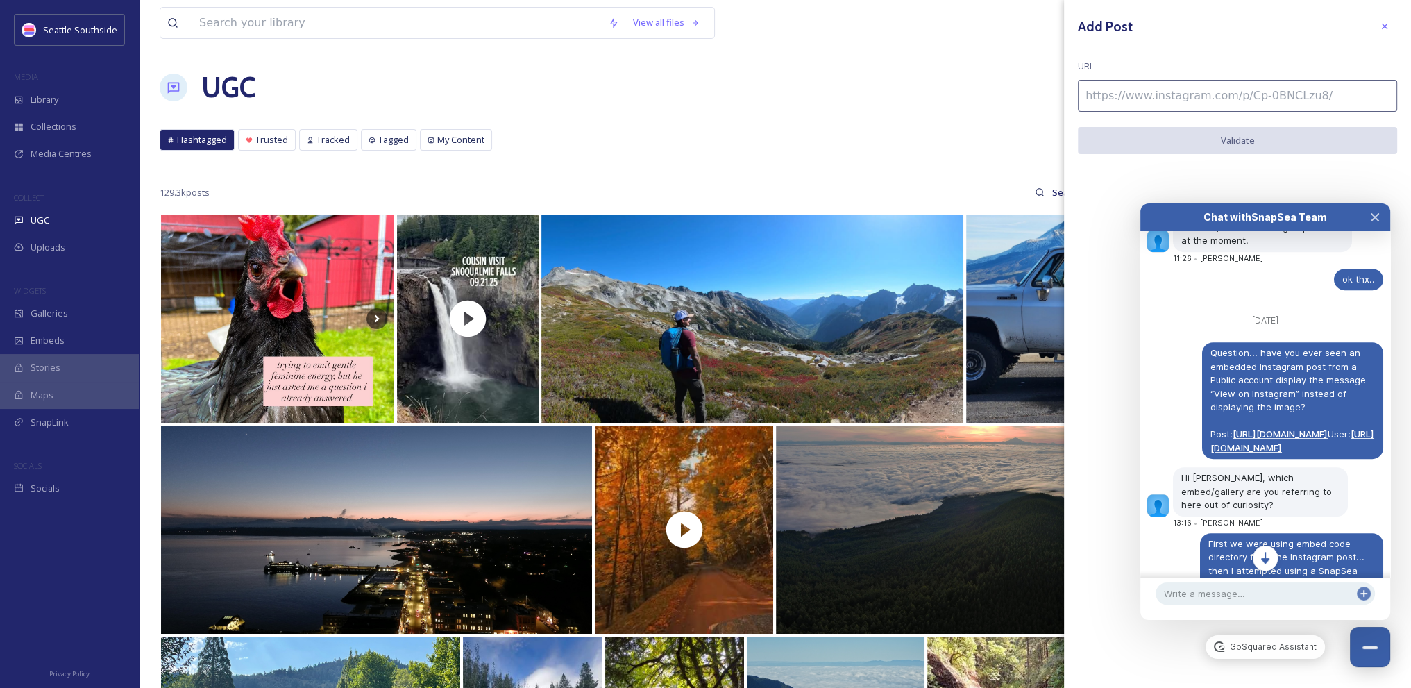
click at [1211, 91] on input at bounding box center [1237, 96] width 319 height 32
paste input "[URL][DOMAIN_NAME]"
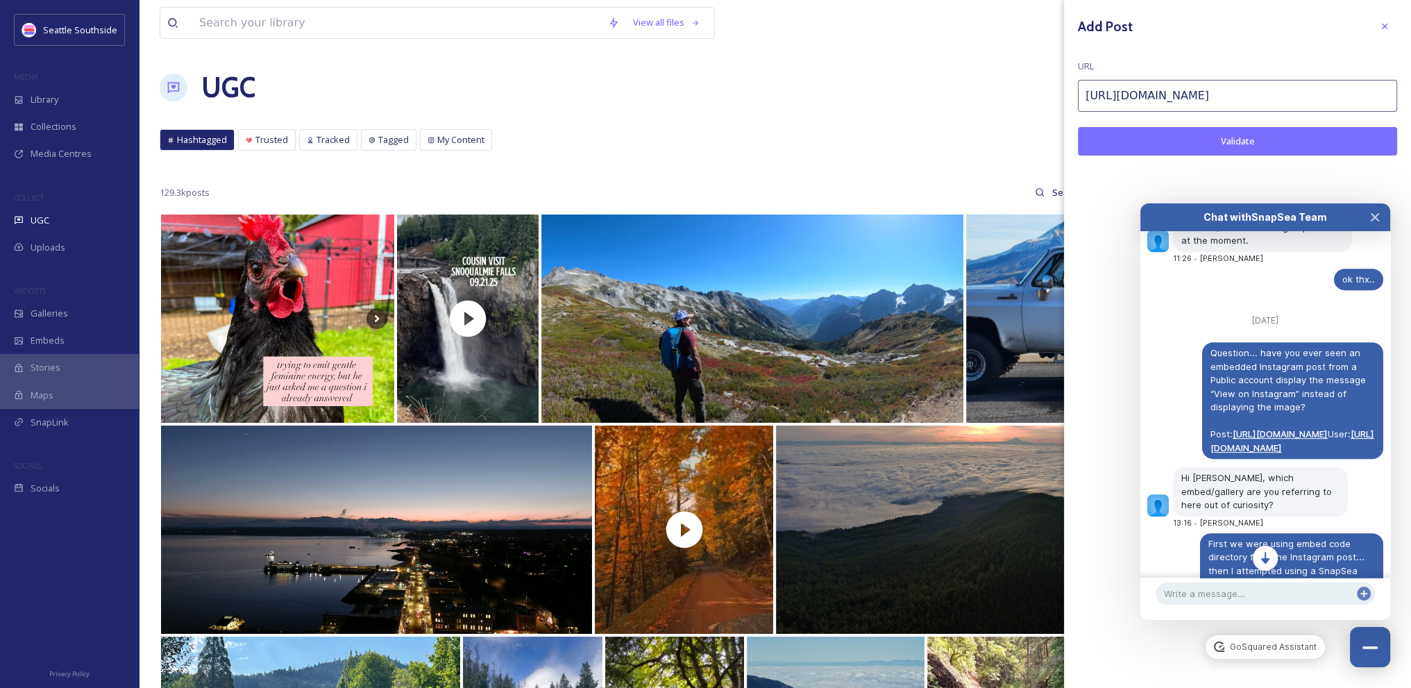
type input "[URL][DOMAIN_NAME]"
click at [1273, 139] on button "Validate" at bounding box center [1237, 141] width 319 height 28
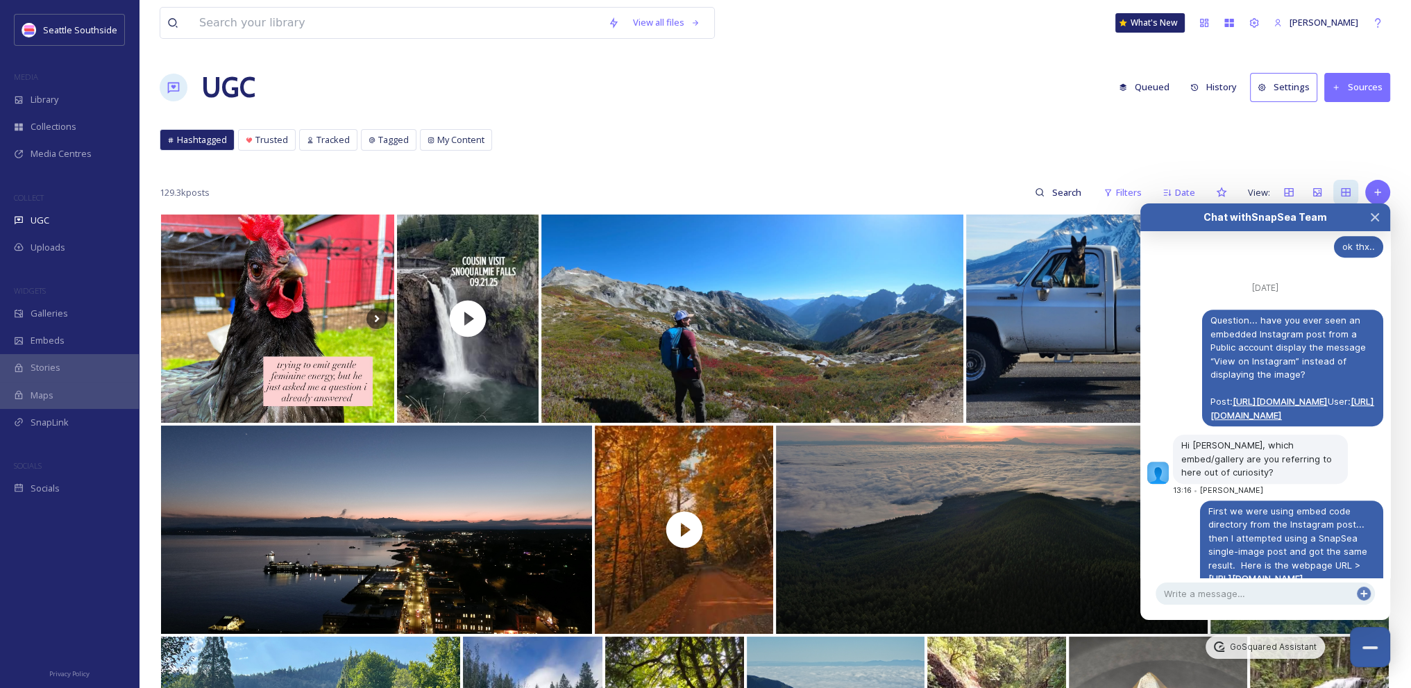
scroll to position [1111, 0]
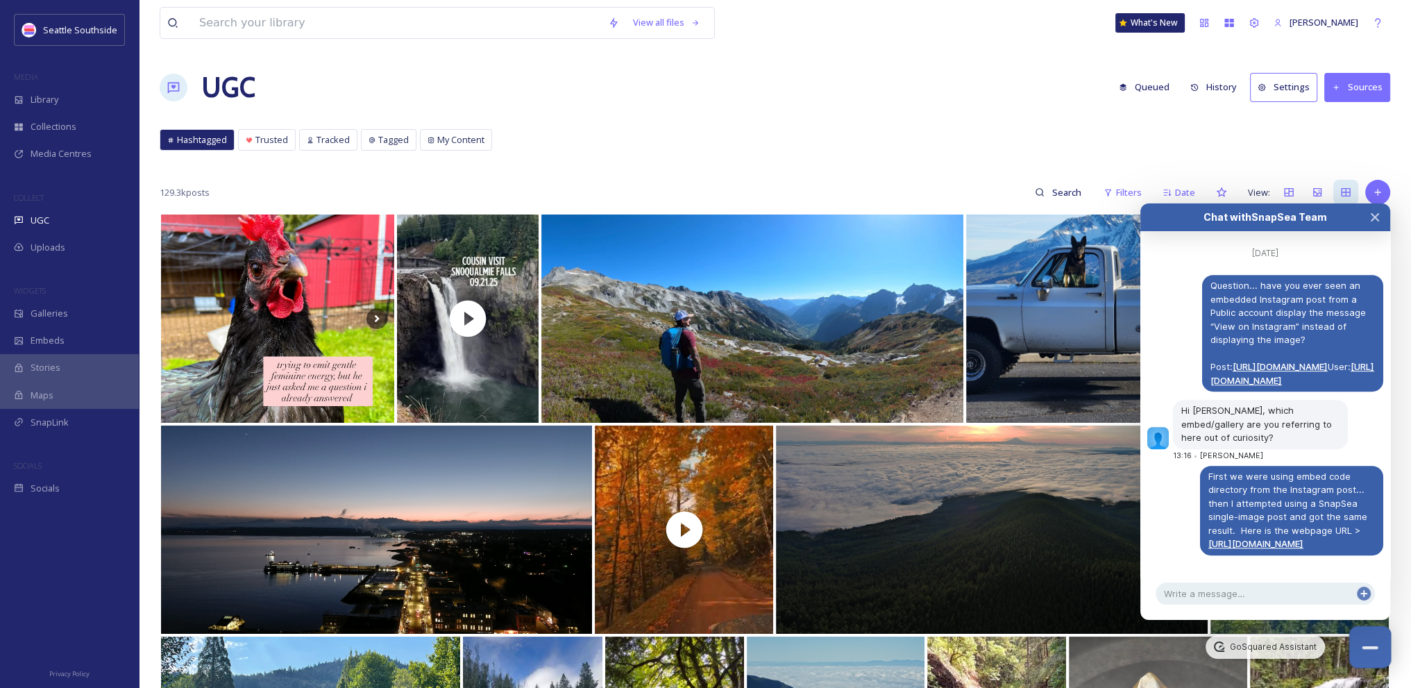
click at [1372, 652] on button "Close Chat" at bounding box center [1371, 647] width 42 height 42
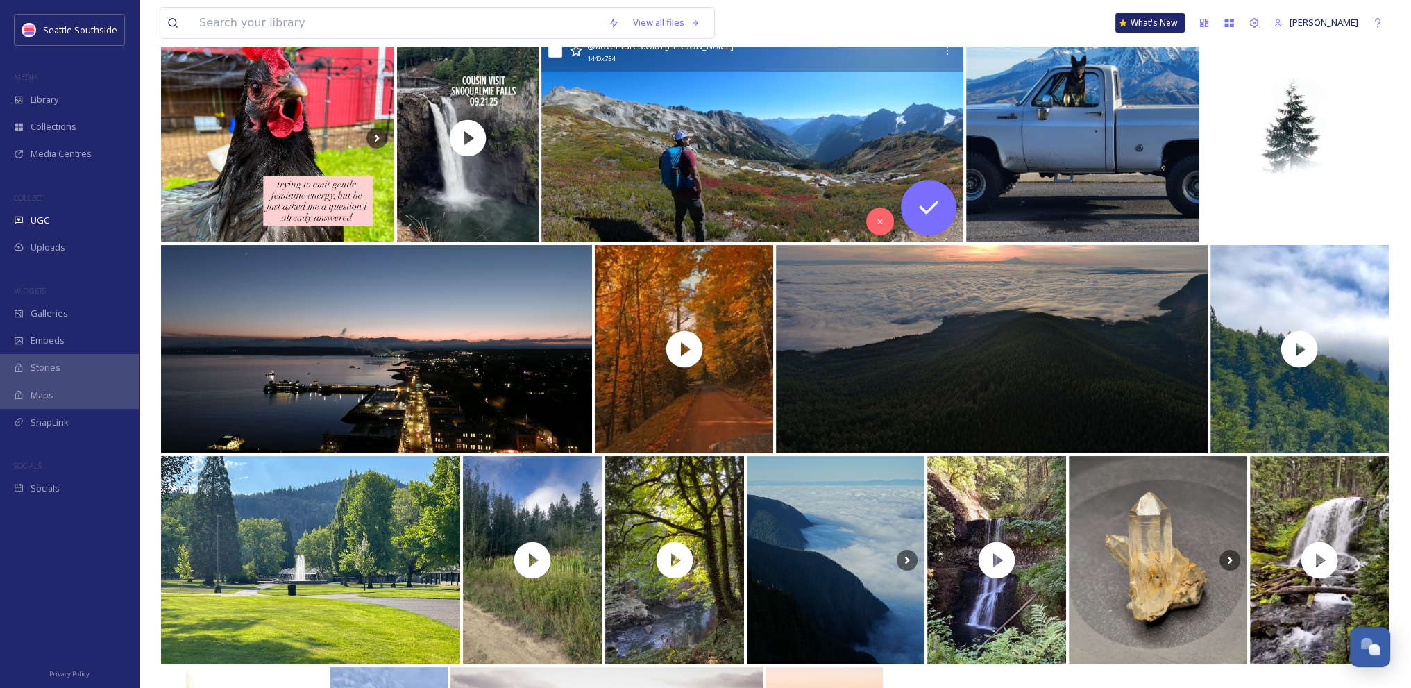
scroll to position [0, 0]
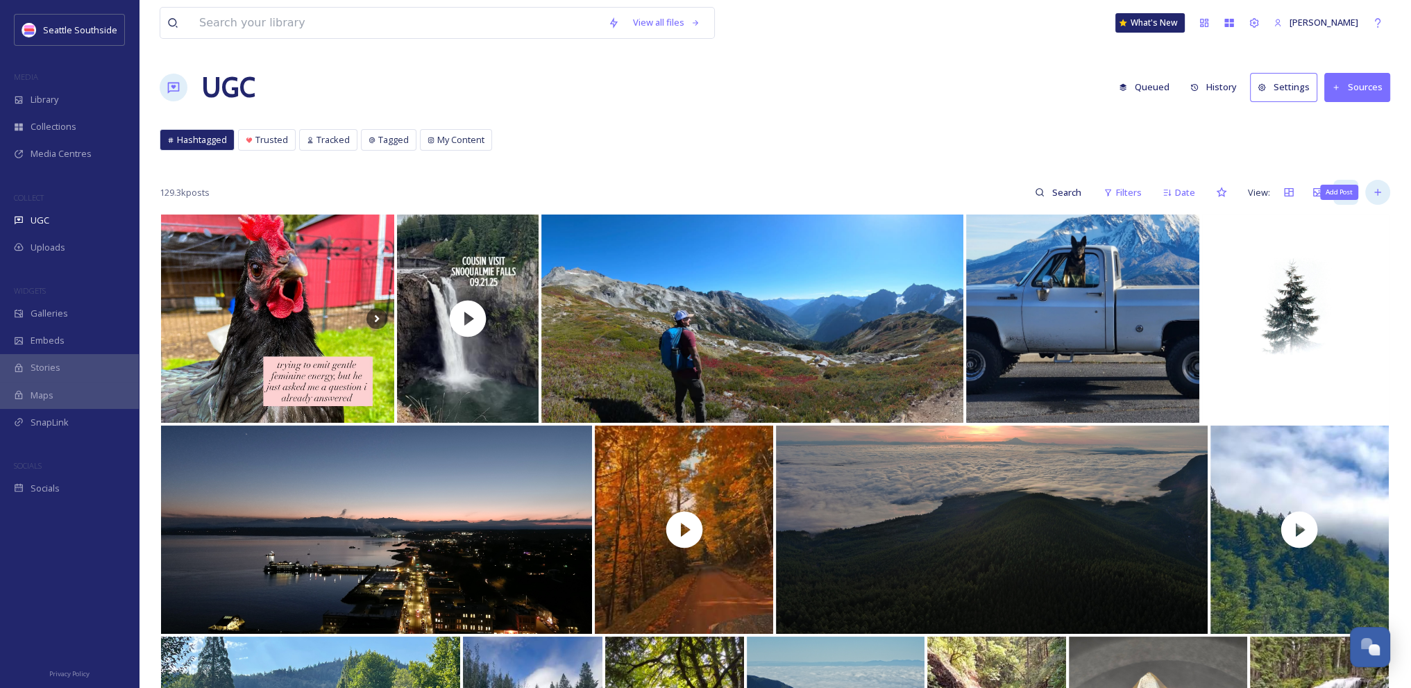
click at [1378, 194] on icon at bounding box center [1377, 192] width 11 height 11
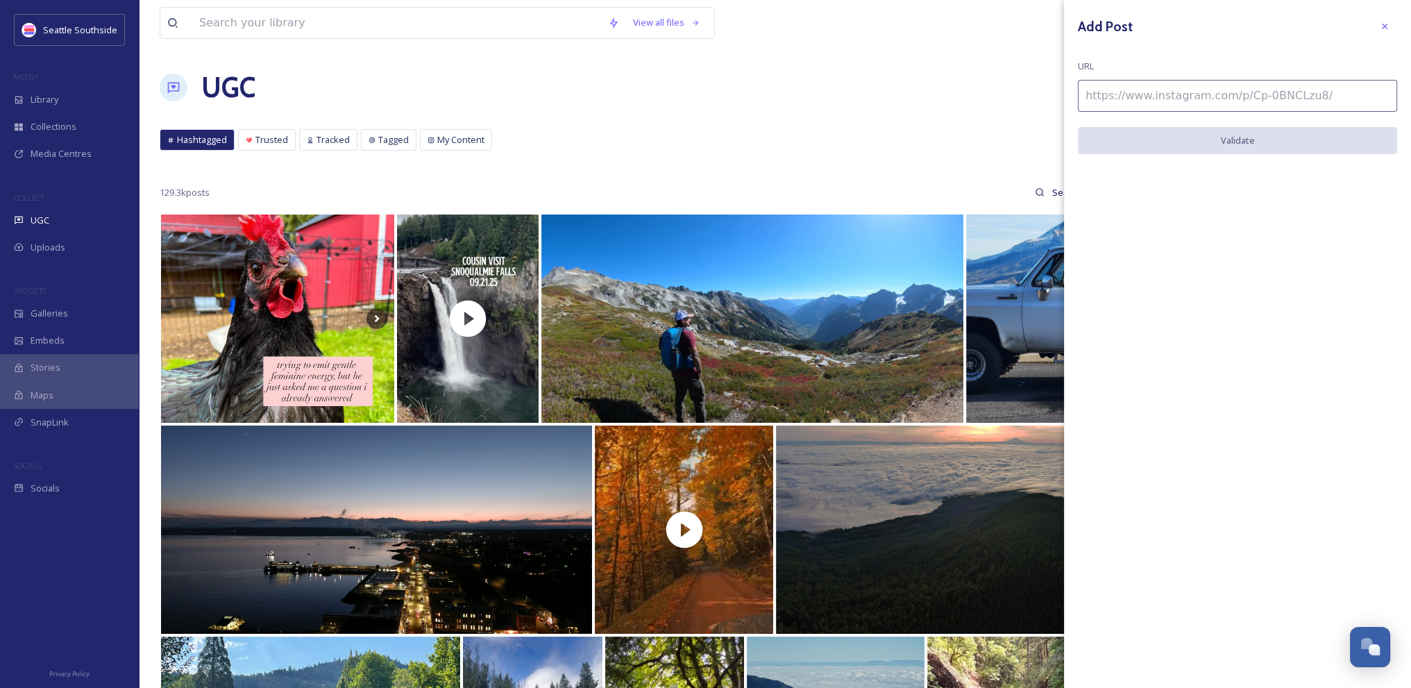
click at [1359, 94] on input at bounding box center [1237, 96] width 319 height 32
paste input "[URL][DOMAIN_NAME]"
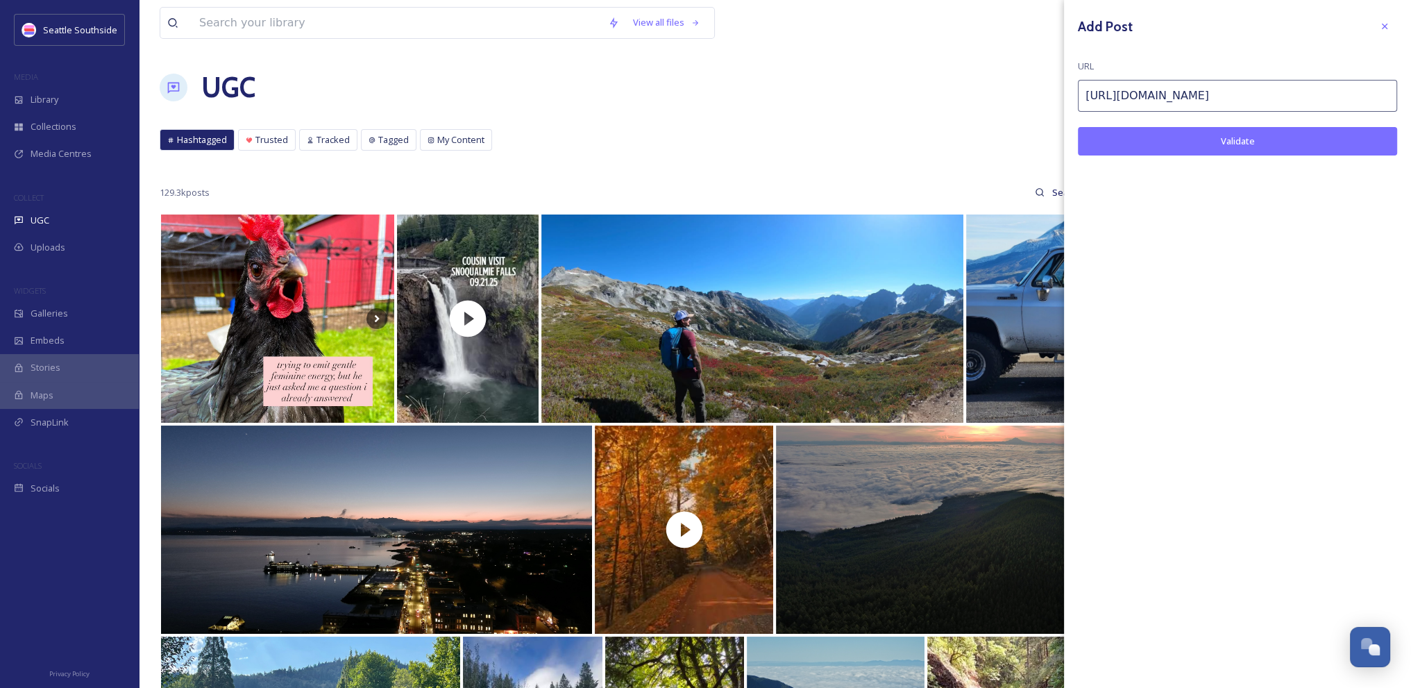
type input "[URL][DOMAIN_NAME]"
click at [1300, 146] on button "Validate" at bounding box center [1237, 141] width 319 height 28
click at [1384, 27] on icon at bounding box center [1385, 27] width 6 height 6
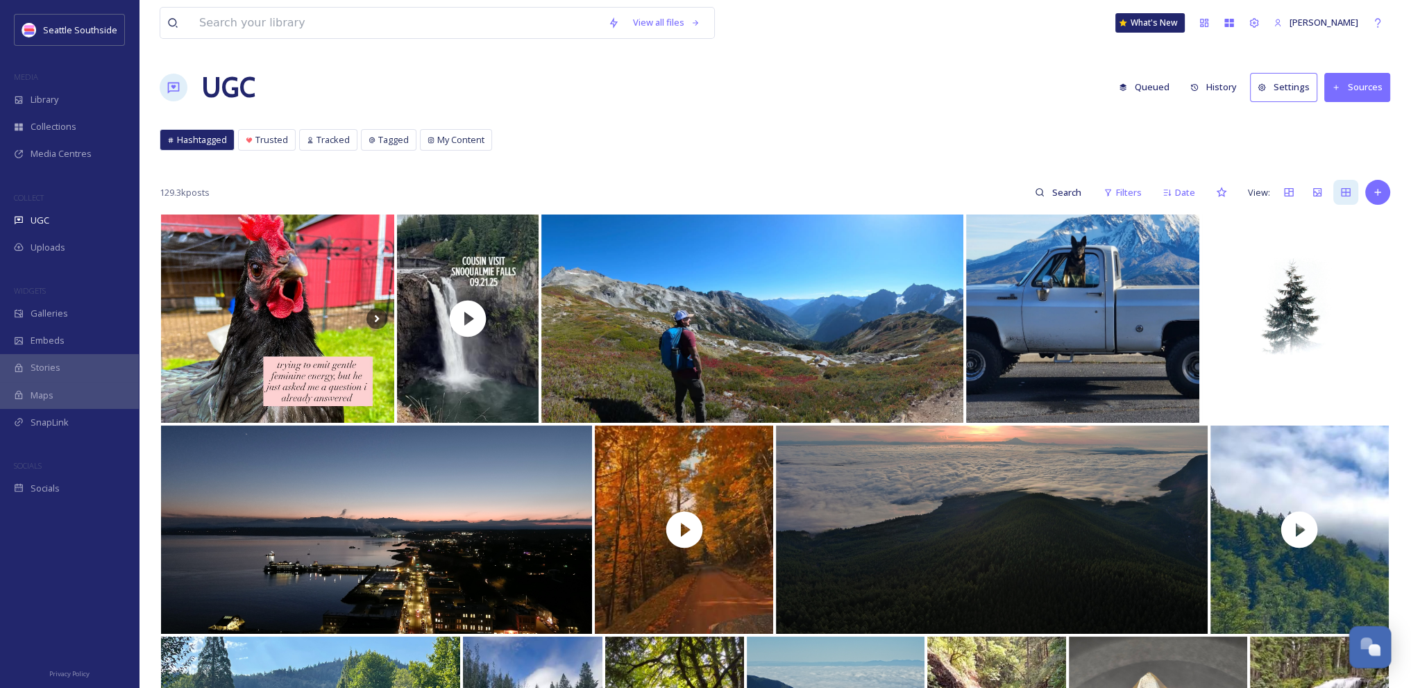
click at [1376, 650] on div "Open Chat" at bounding box center [1375, 650] width 12 height 12
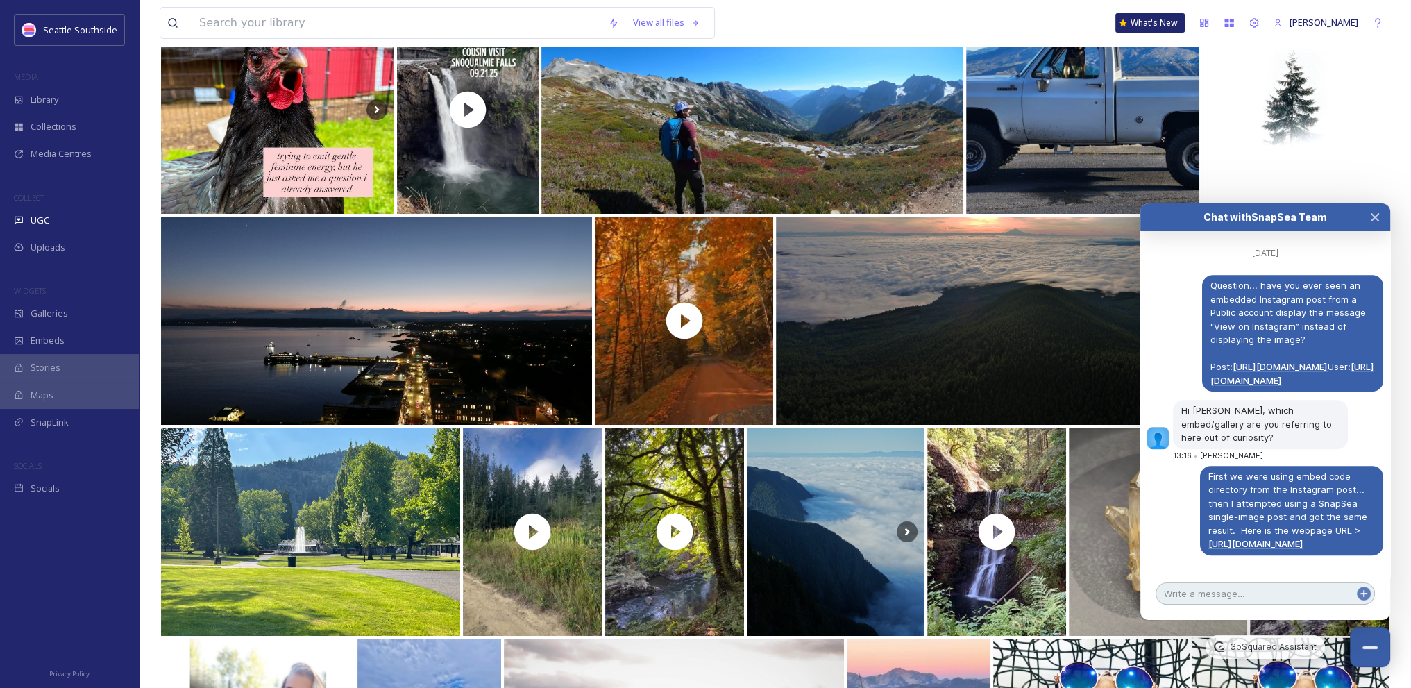
scroll to position [278, 0]
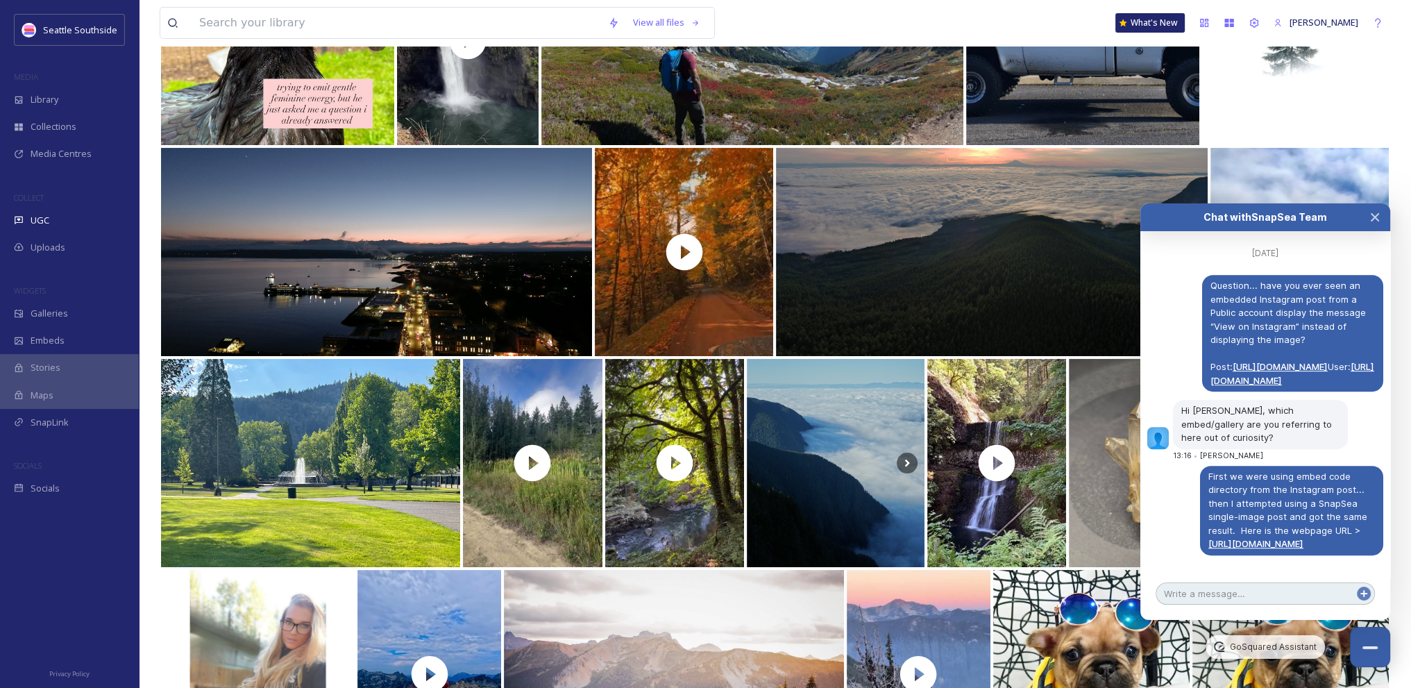
click at [1239, 594] on textarea at bounding box center [1265, 593] width 219 height 22
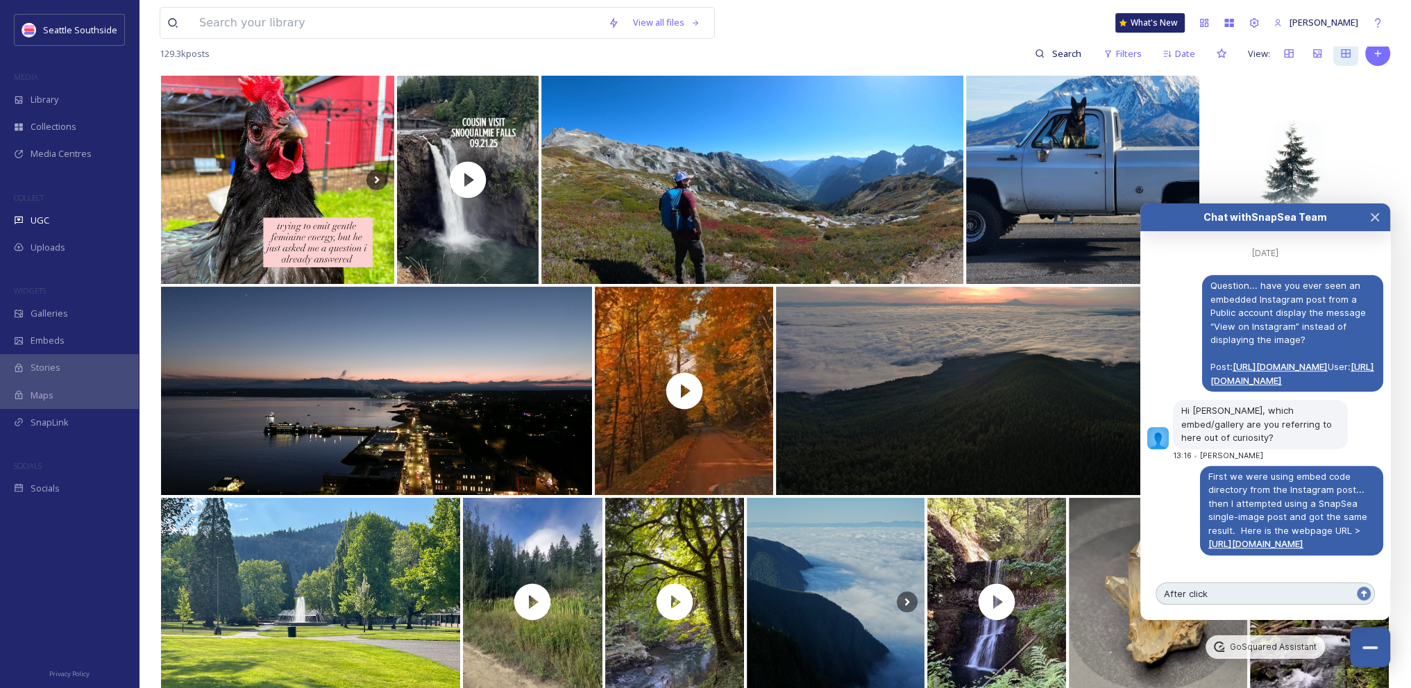
scroll to position [1136, 0]
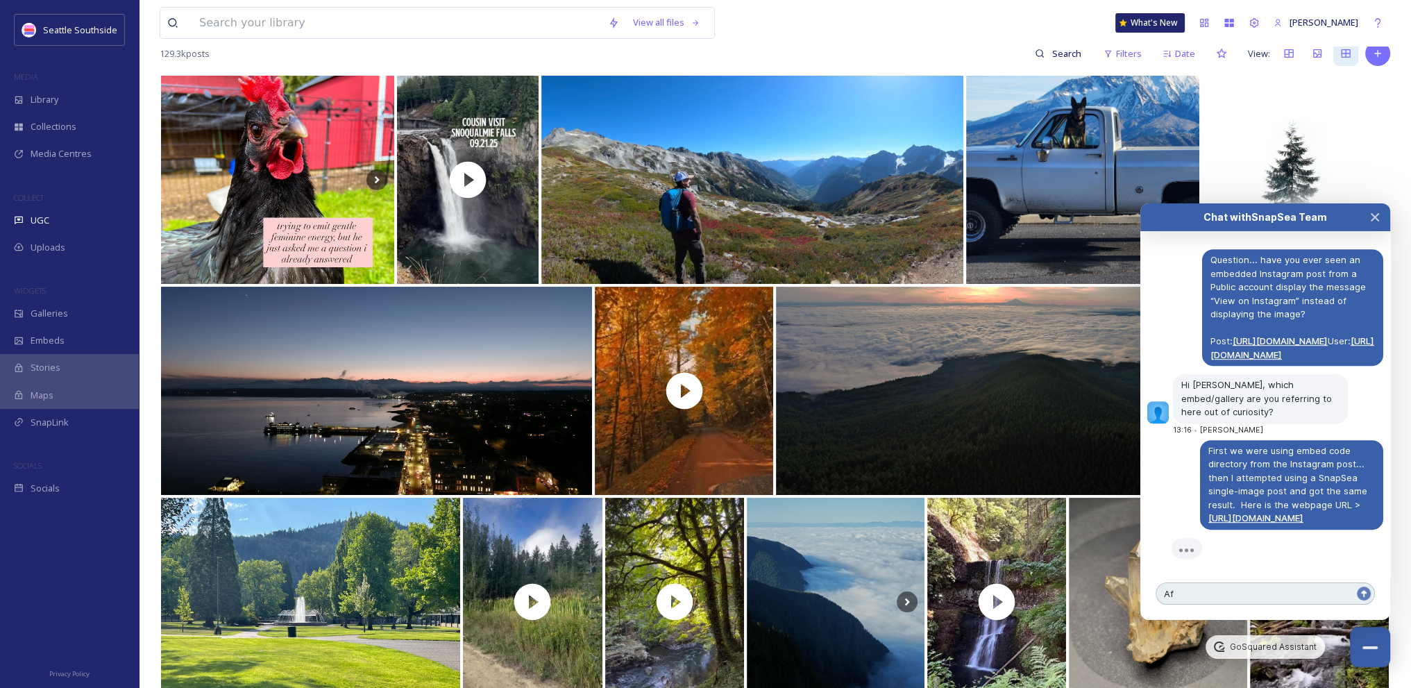
type textarea "A"
type textarea "a"
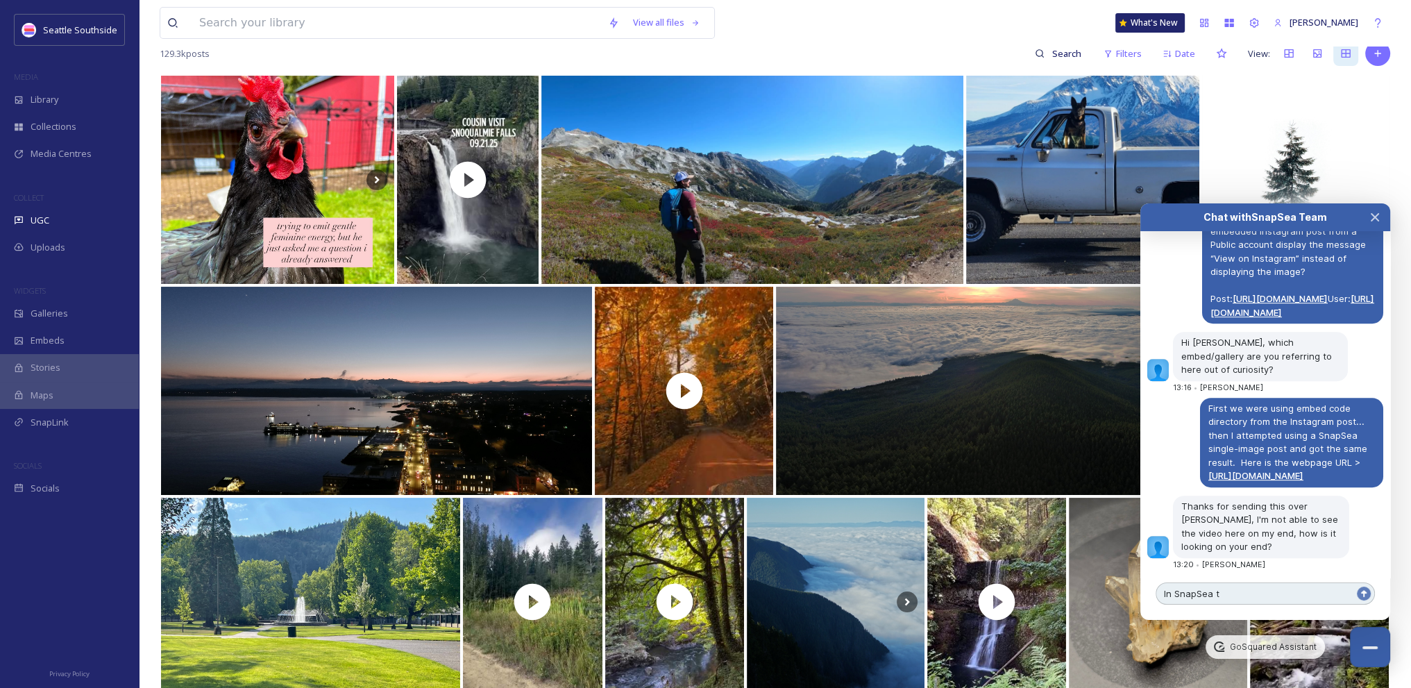
drag, startPoint x: 1233, startPoint y: 596, endPoint x: 1141, endPoint y: 592, distance: 91.7
click at [1141, 592] on div "Chat with SnapSea Team GoSquared Assistant Your conversation with SnapSea Team …" at bounding box center [1266, 411] width 250 height 417
click at [1186, 592] on textarea "In SnapSea t" at bounding box center [1265, 593] width 219 height 22
click at [1169, 594] on textarea "In SnapSea t" at bounding box center [1265, 593] width 219 height 22
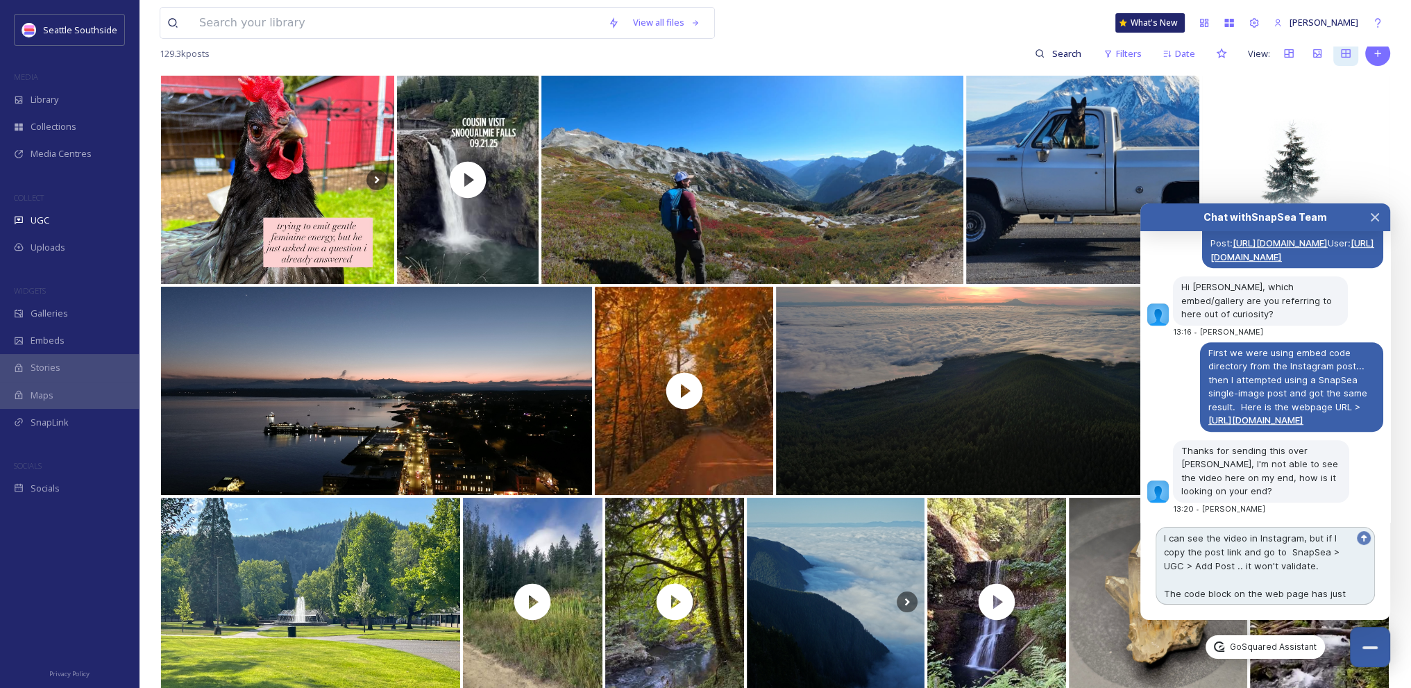
scroll to position [1246, 0]
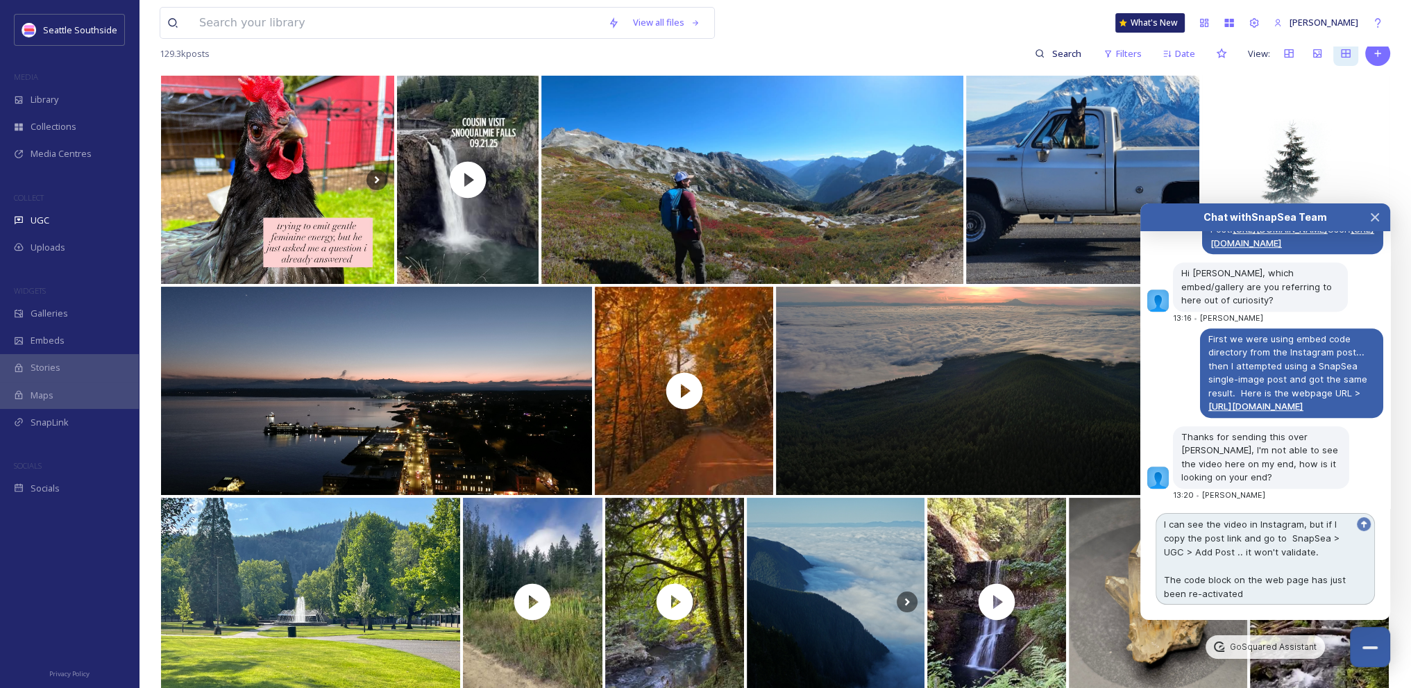
drag, startPoint x: 1308, startPoint y: 577, endPoint x: 1327, endPoint y: 575, distance: 18.9
click at [1309, 577] on textarea "I can see the video in Instagram, but if I copy the post link and go to SnapSea…" at bounding box center [1265, 559] width 219 height 92
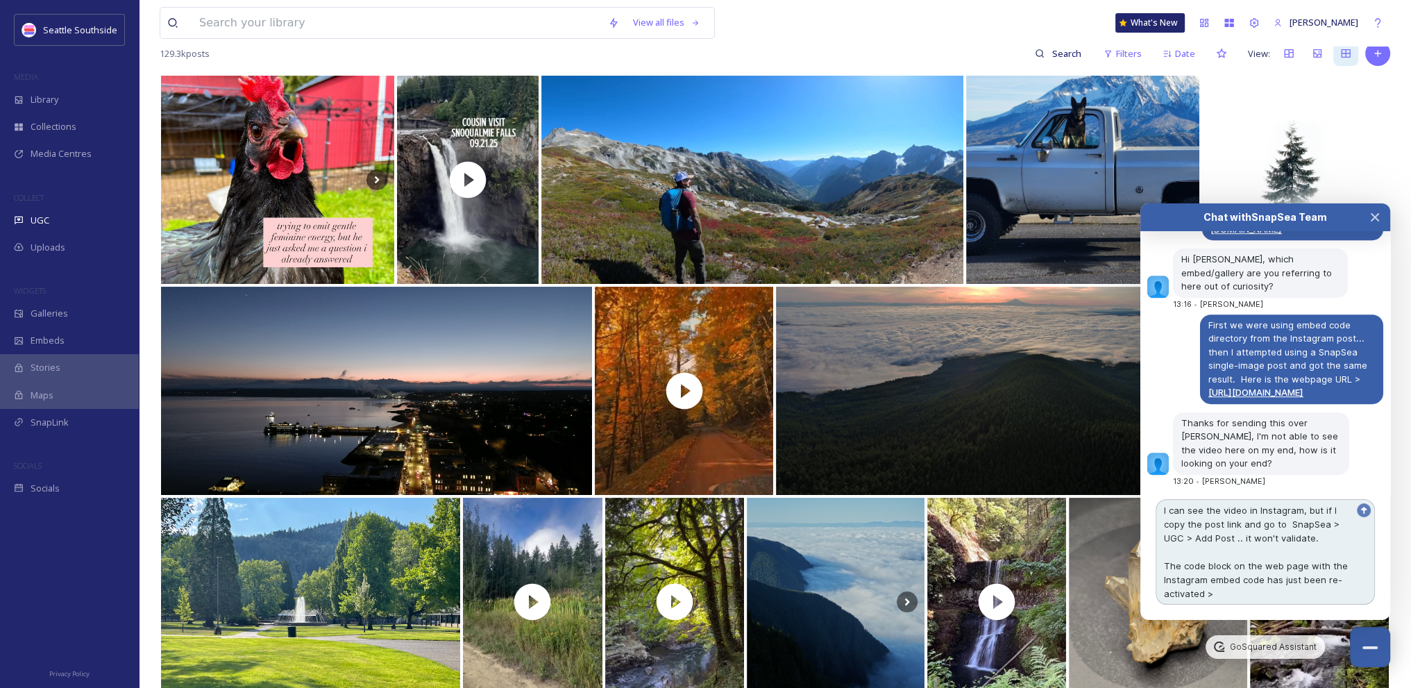
paste textarea "[URL][DOMAIN_NAME]"
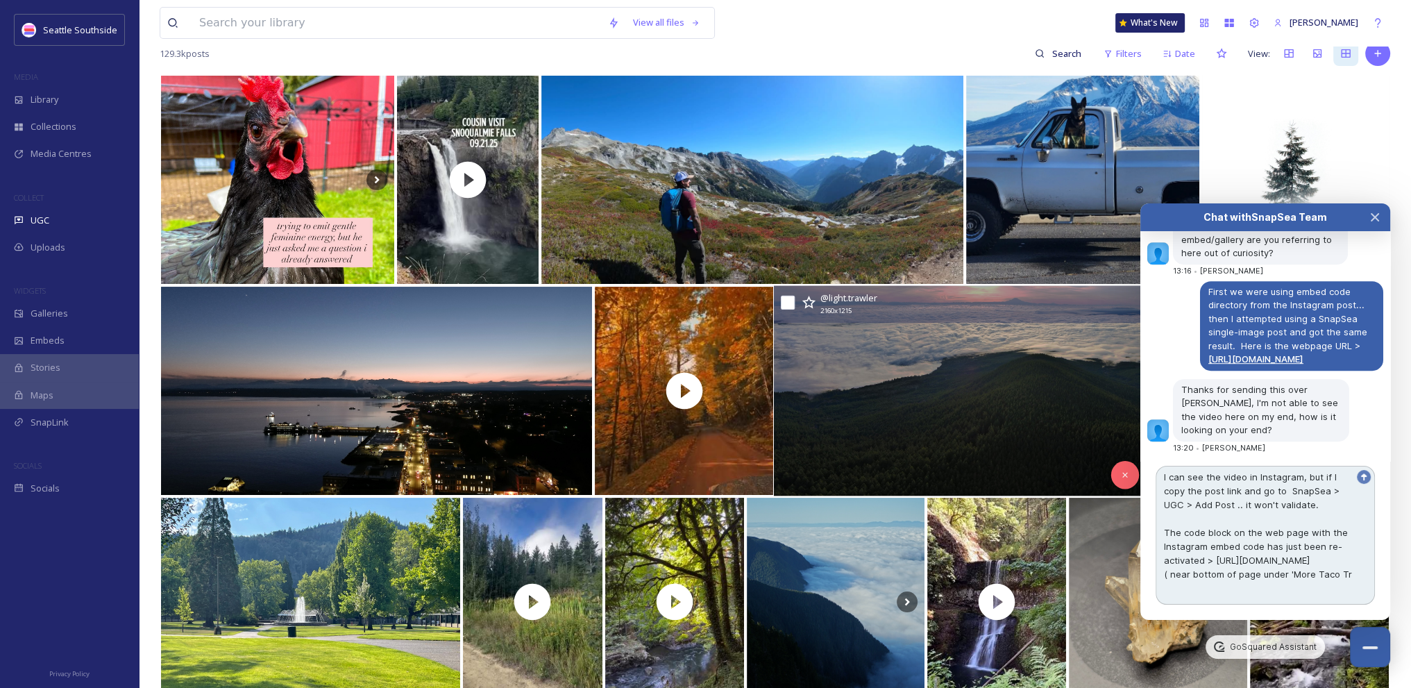
scroll to position [17, 0]
type textarea "I can see the video in Instagram, but if I copy the post link and go to SnapSea…"
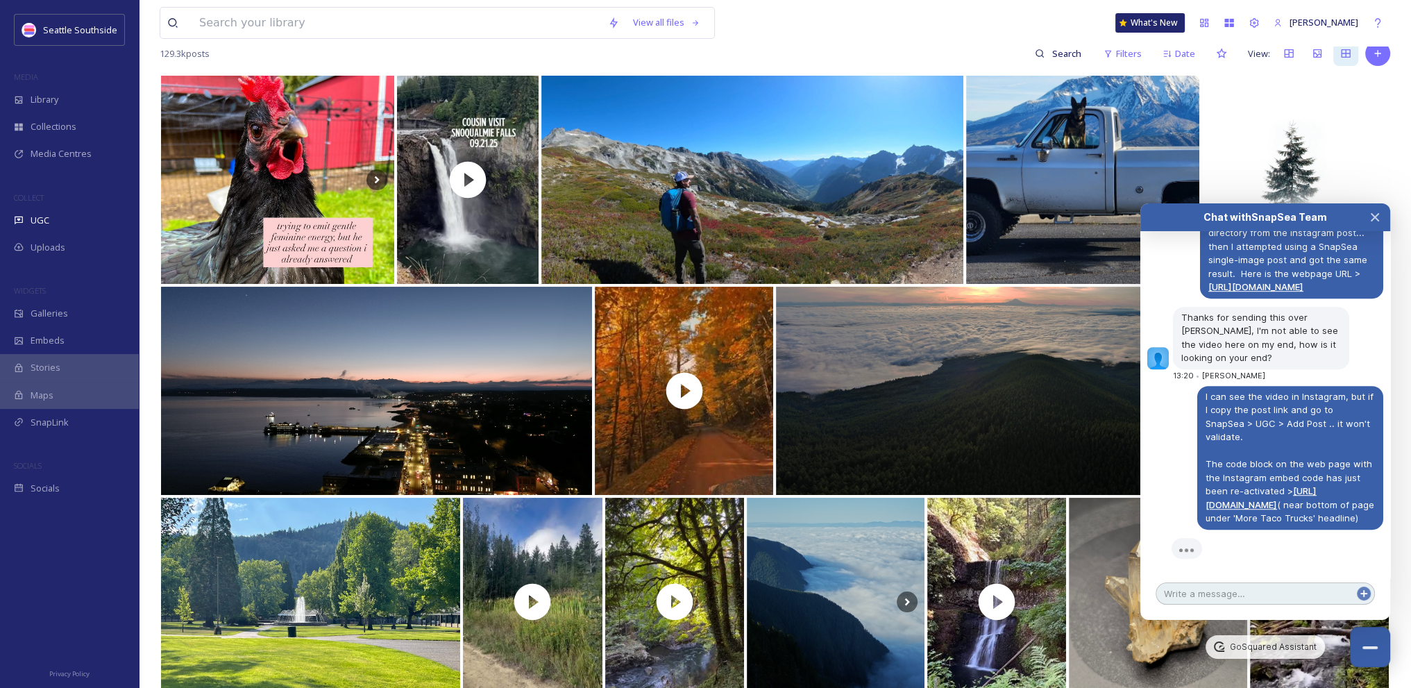
scroll to position [1435, 0]
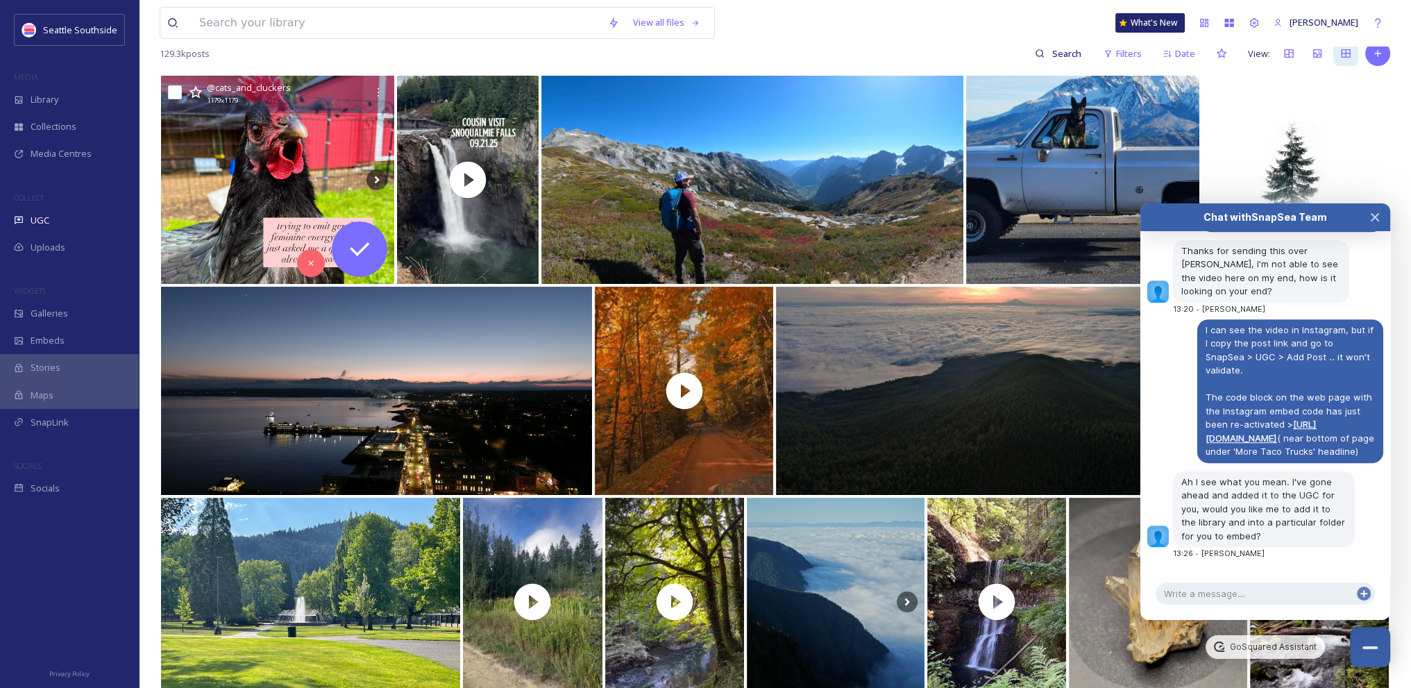
scroll to position [0, 0]
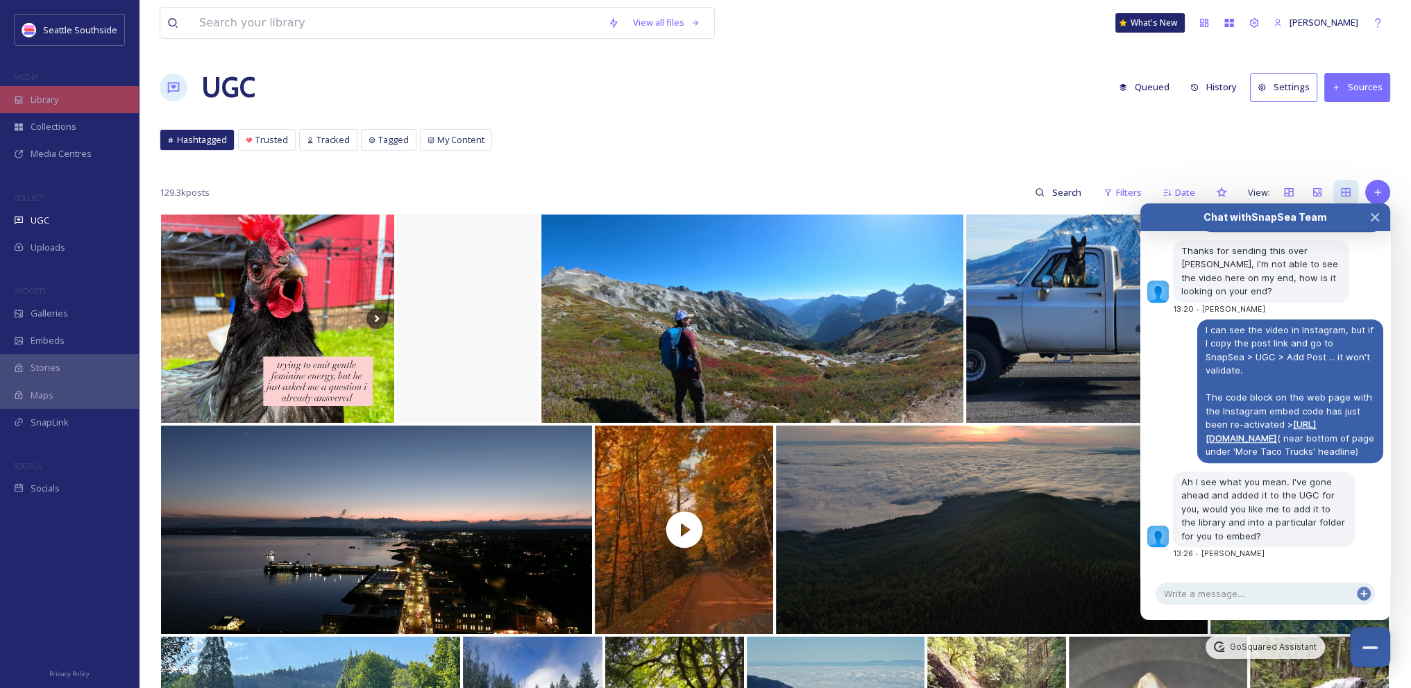
click at [53, 99] on span "Library" at bounding box center [45, 99] width 28 height 13
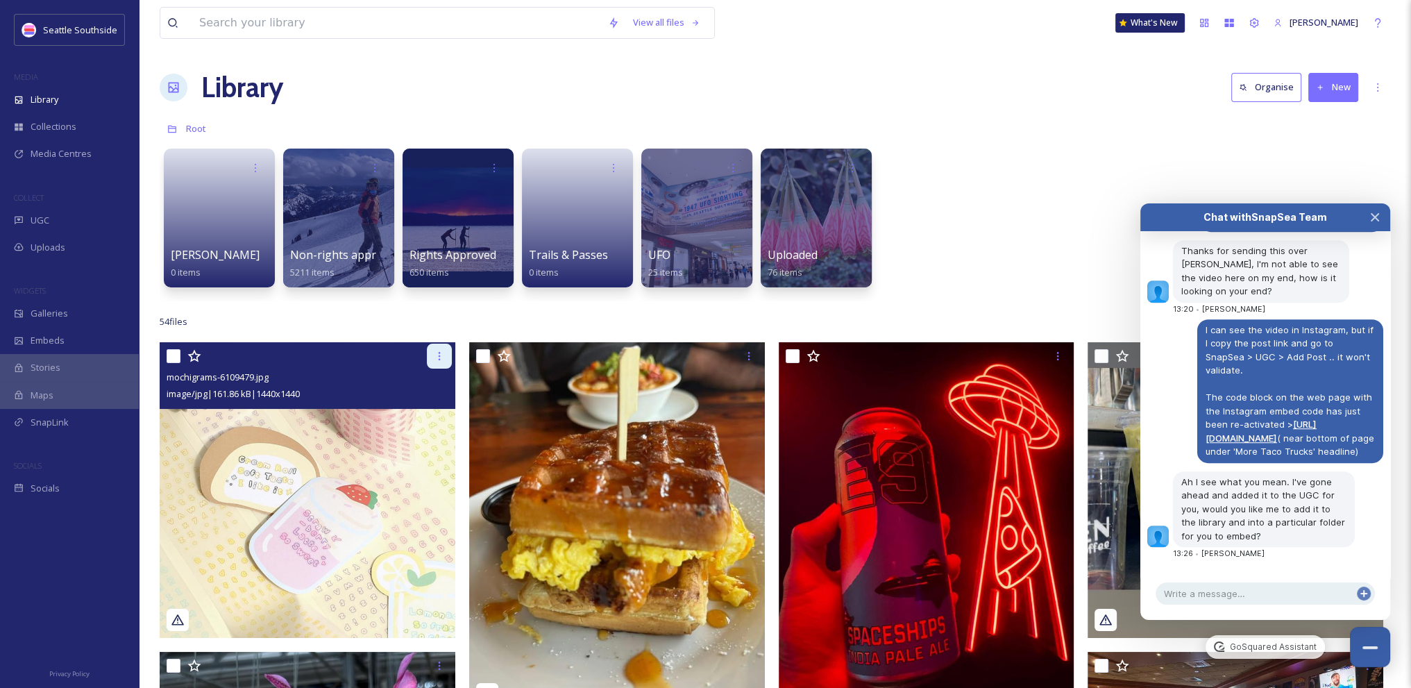
click at [439, 349] on div at bounding box center [439, 356] width 25 height 25
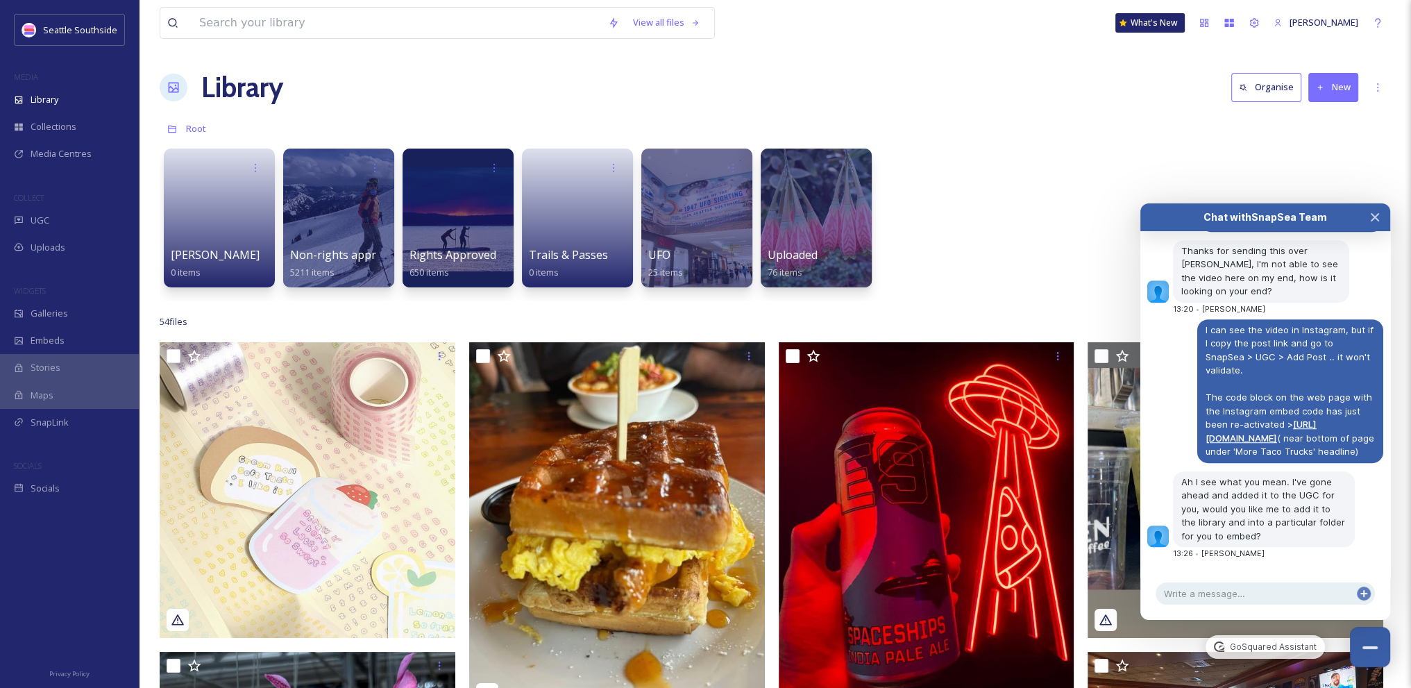
click at [991, 235] on div "Cody 0 items Non-rights approved 5211 items Rights Approved 650 items Trails & …" at bounding box center [775, 222] width 1231 height 160
click at [1236, 589] on textarea at bounding box center [1265, 593] width 219 height 22
type textarea "J"
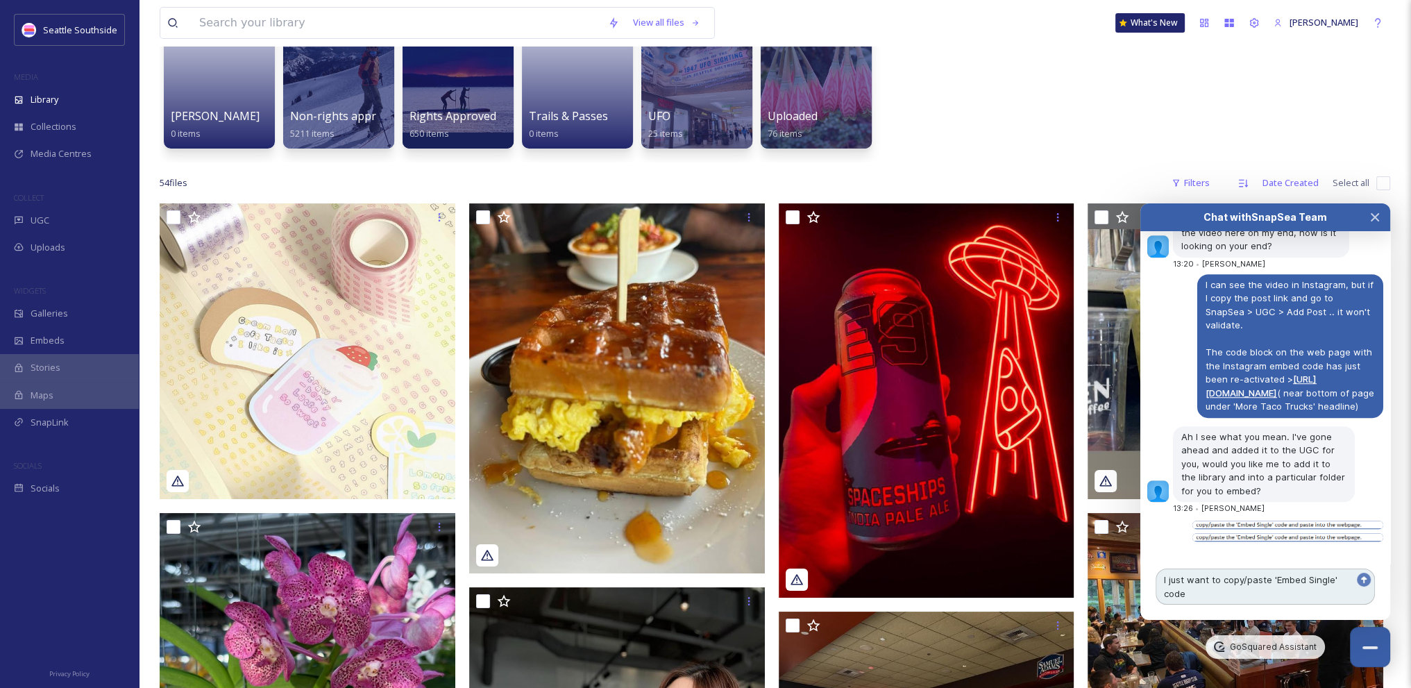
scroll to position [1480, 0]
click at [52, 98] on span "Library" at bounding box center [45, 99] width 28 height 13
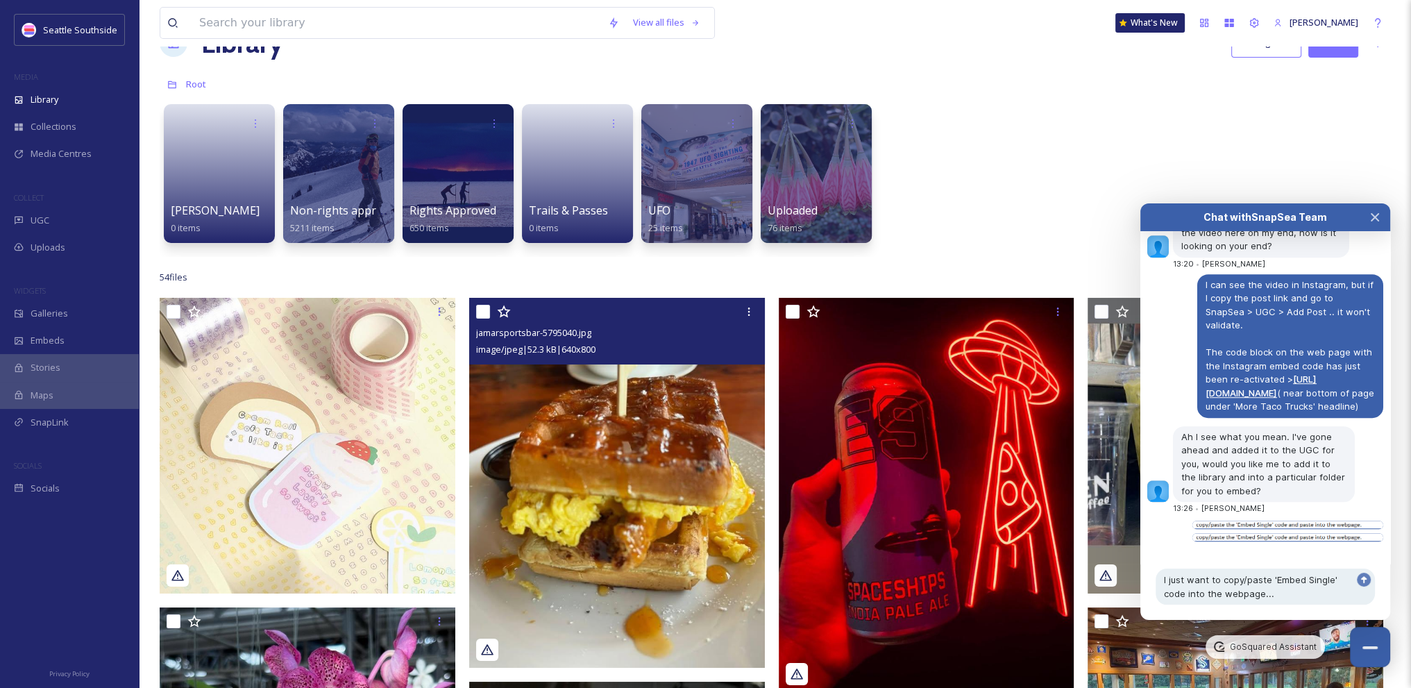
scroll to position [69, 0]
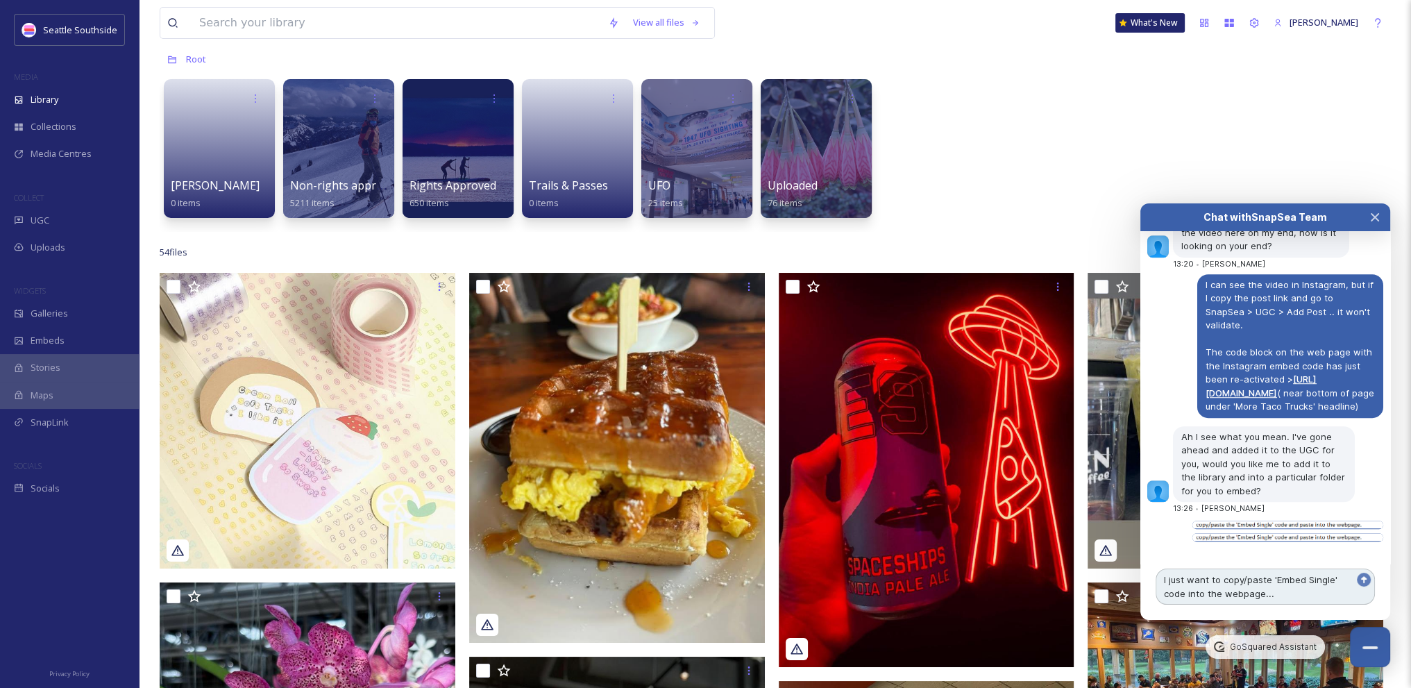
click at [1296, 591] on textarea "I just want to copy/paste 'Embed Single' code into the webpage..." at bounding box center [1265, 587] width 219 height 36
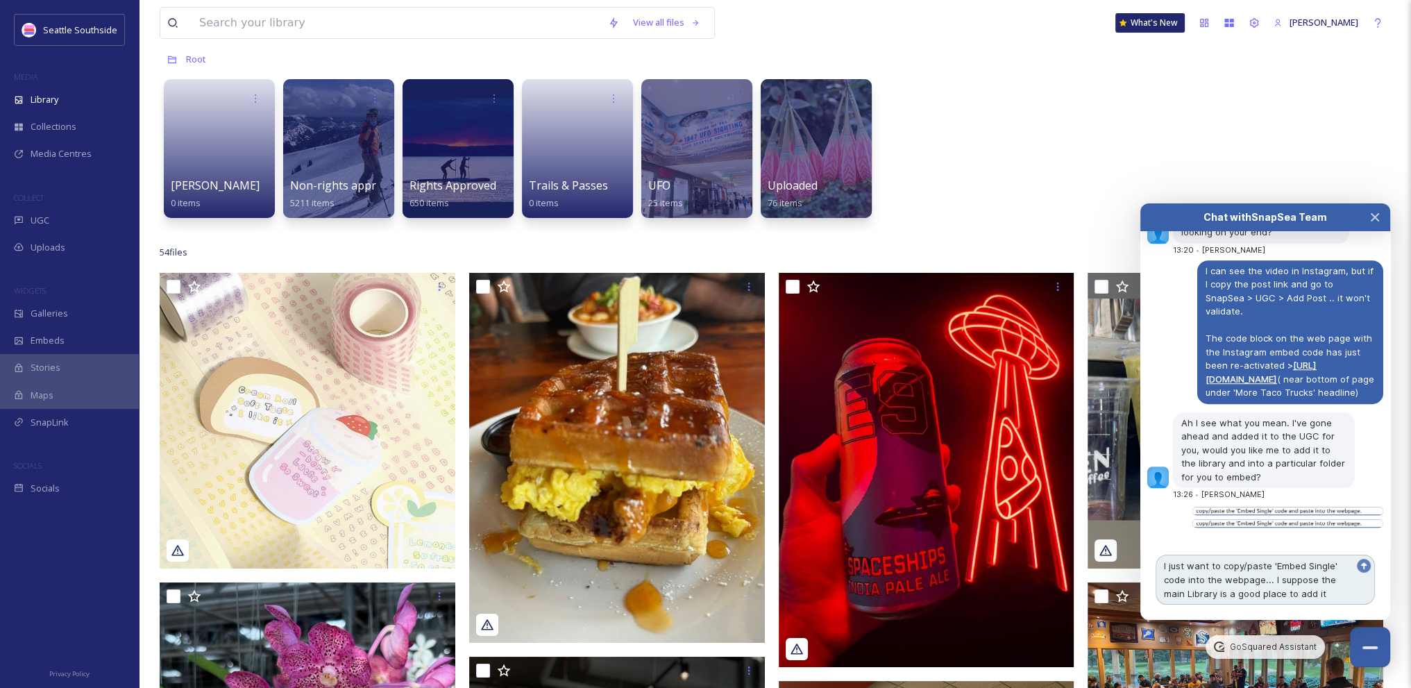
type textarea "I just want to copy/paste 'Embed Single' code into the webpage... I suppose the…"
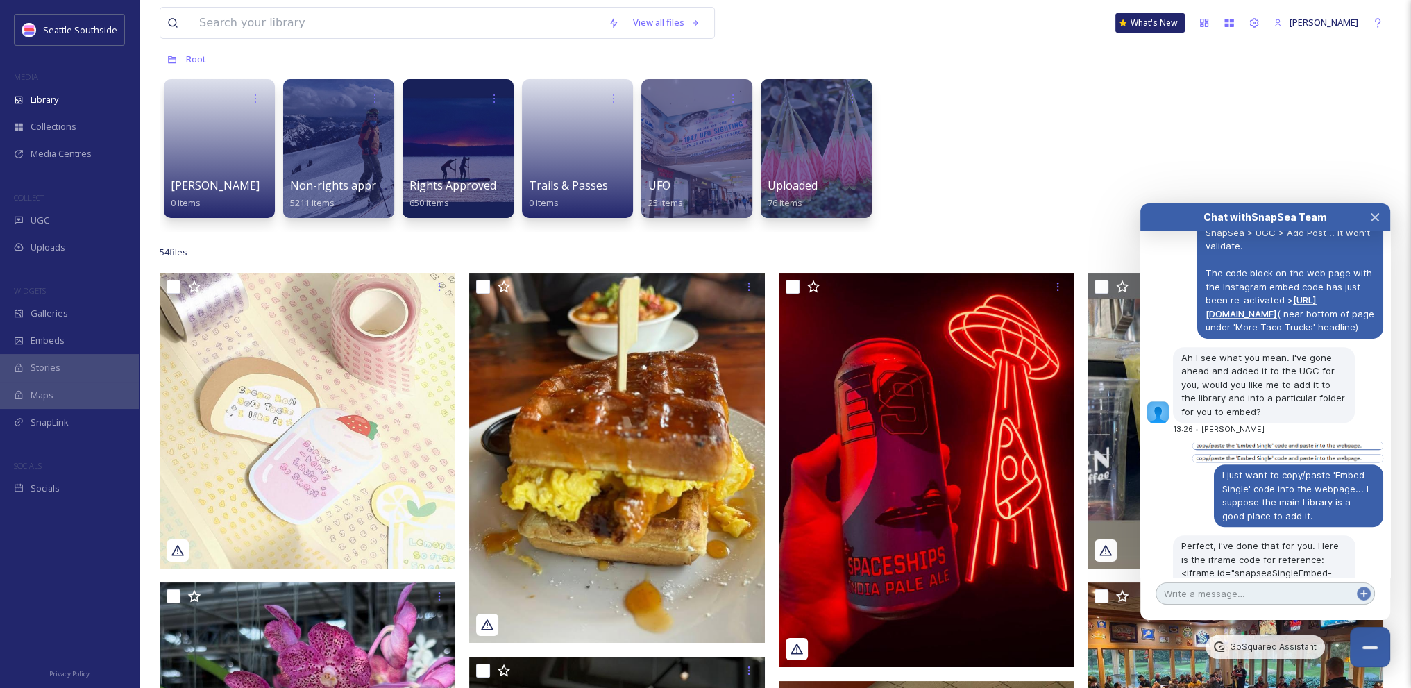
scroll to position [1678, 0]
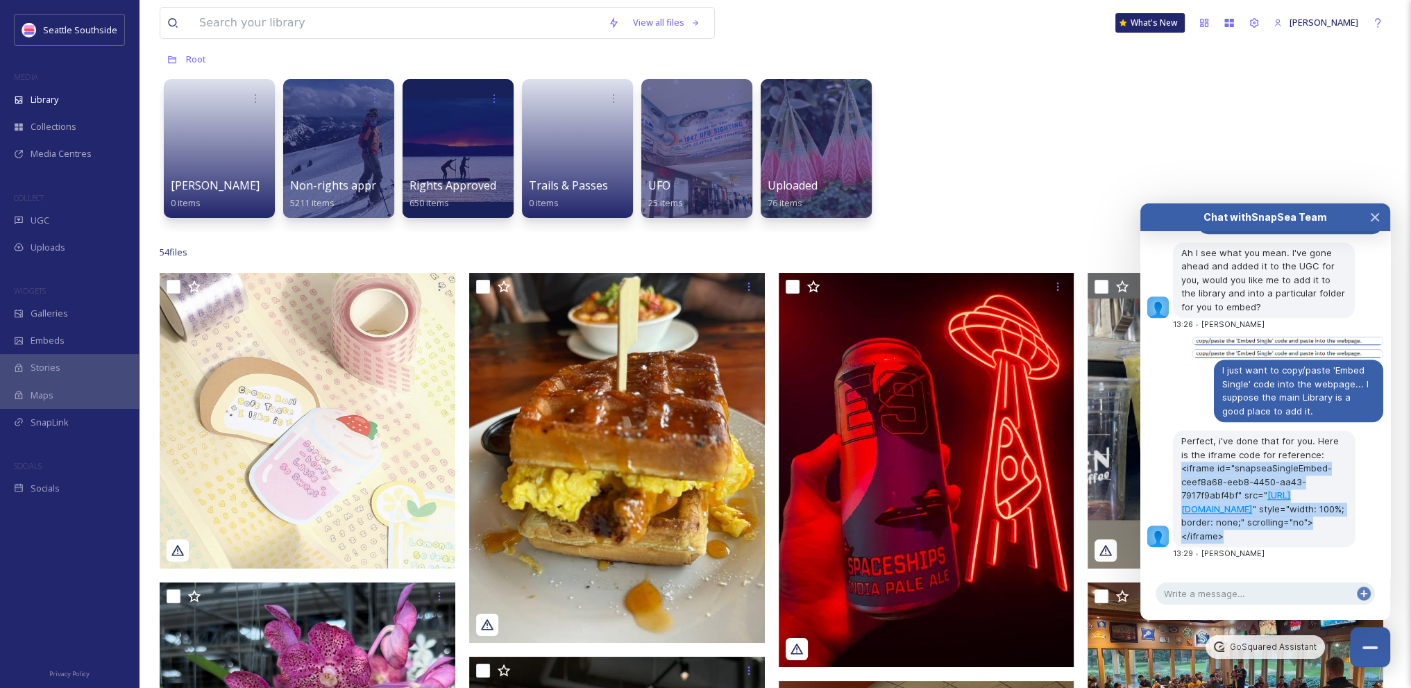
drag, startPoint x: 1311, startPoint y: 442, endPoint x: 1231, endPoint y: 541, distance: 126.9
click at [1231, 541] on div "Perfect, i've done that for you. Here is the iframe code for reference: <iframe…" at bounding box center [1264, 488] width 183 height 117
copy span "<iframe id="snapseaSingleEmbed-ceef8a68-eeb8-4450-aa43-7917f9abf4bf" src=" http…"
click at [1209, 591] on textarea at bounding box center [1265, 593] width 219 height 22
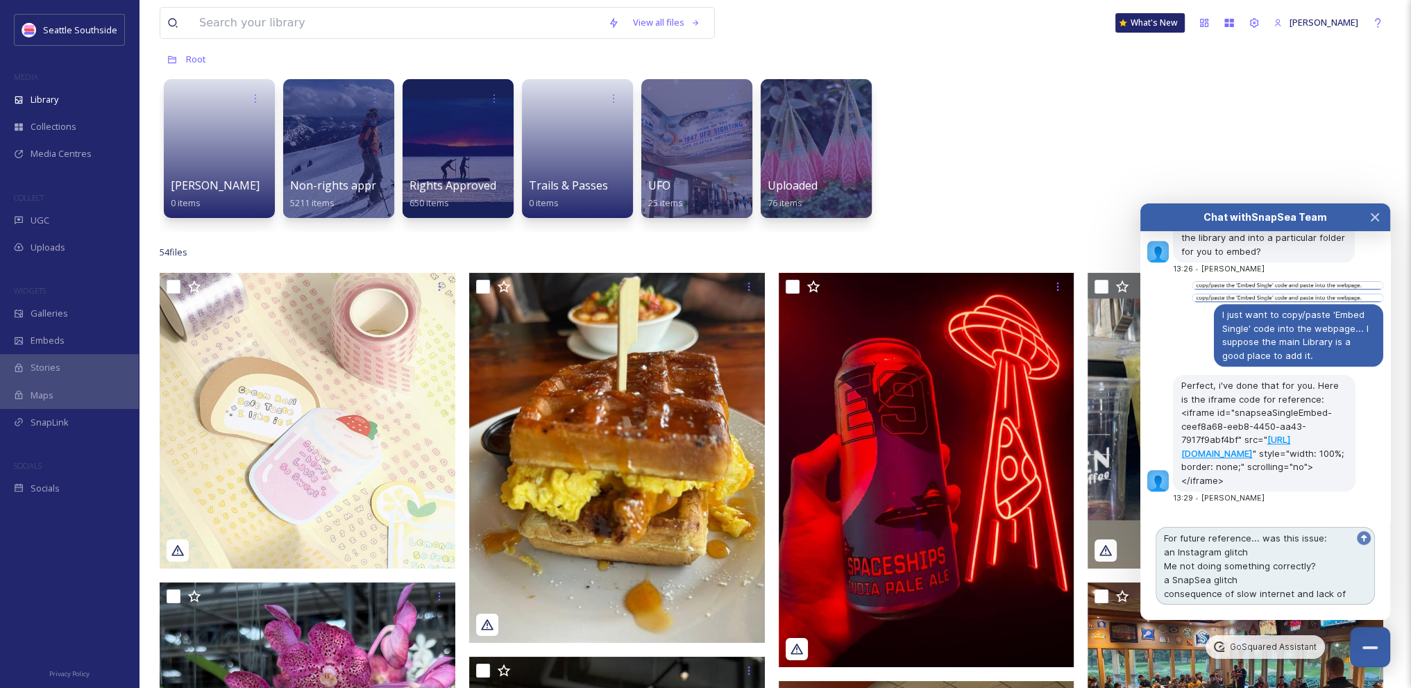
scroll to position [1747, 0]
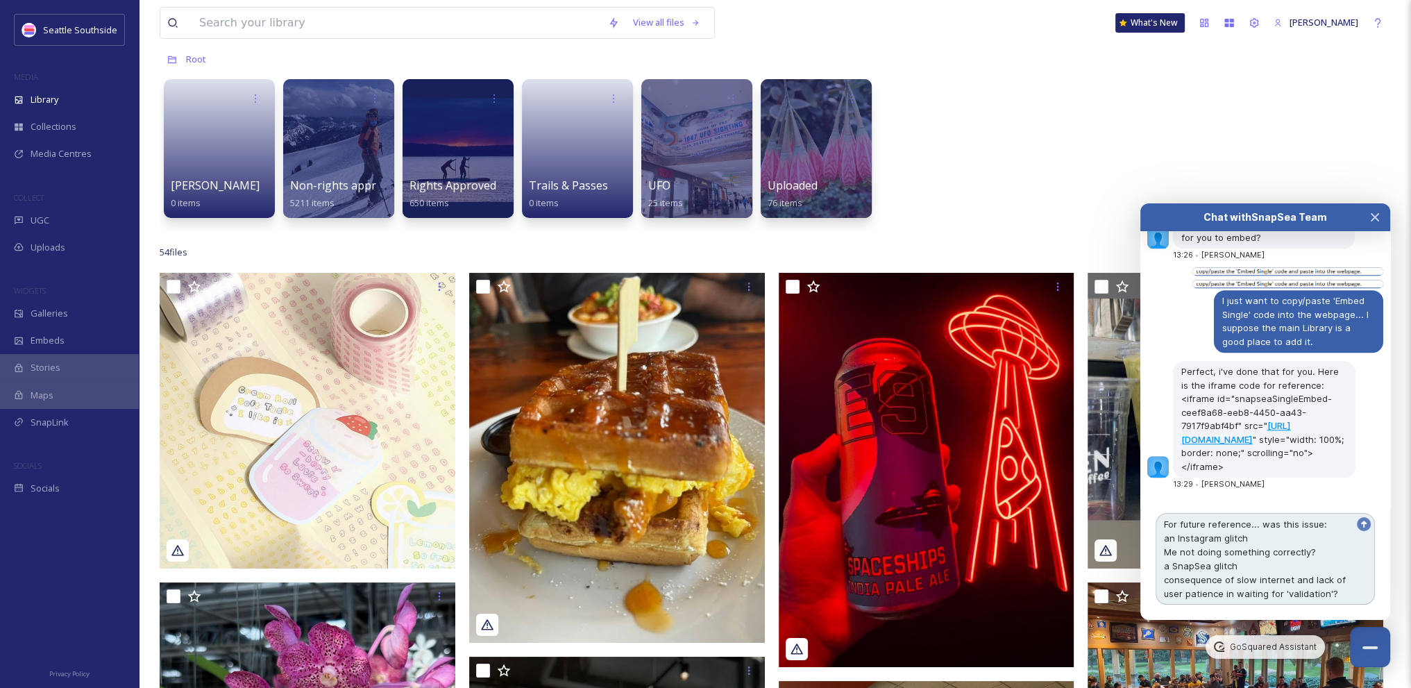
click at [1165, 582] on textarea "For future reference... was this issue: an Instagram glitch Me not doing someth…" at bounding box center [1265, 559] width 219 height 92
type textarea "For future reference... was this issue: an Instagram glitch Me not doing someth…"
click at [1363, 528] on icon at bounding box center [1364, 524] width 11 height 11
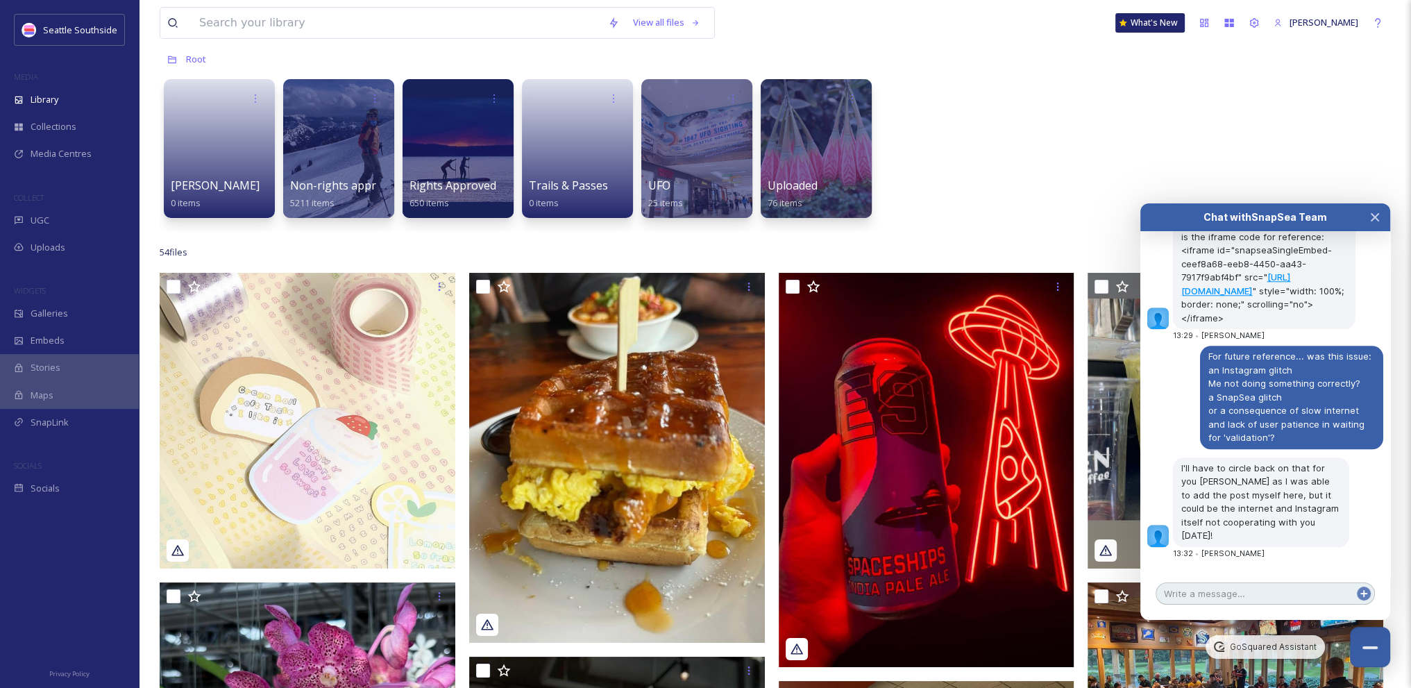
scroll to position [139, 0]
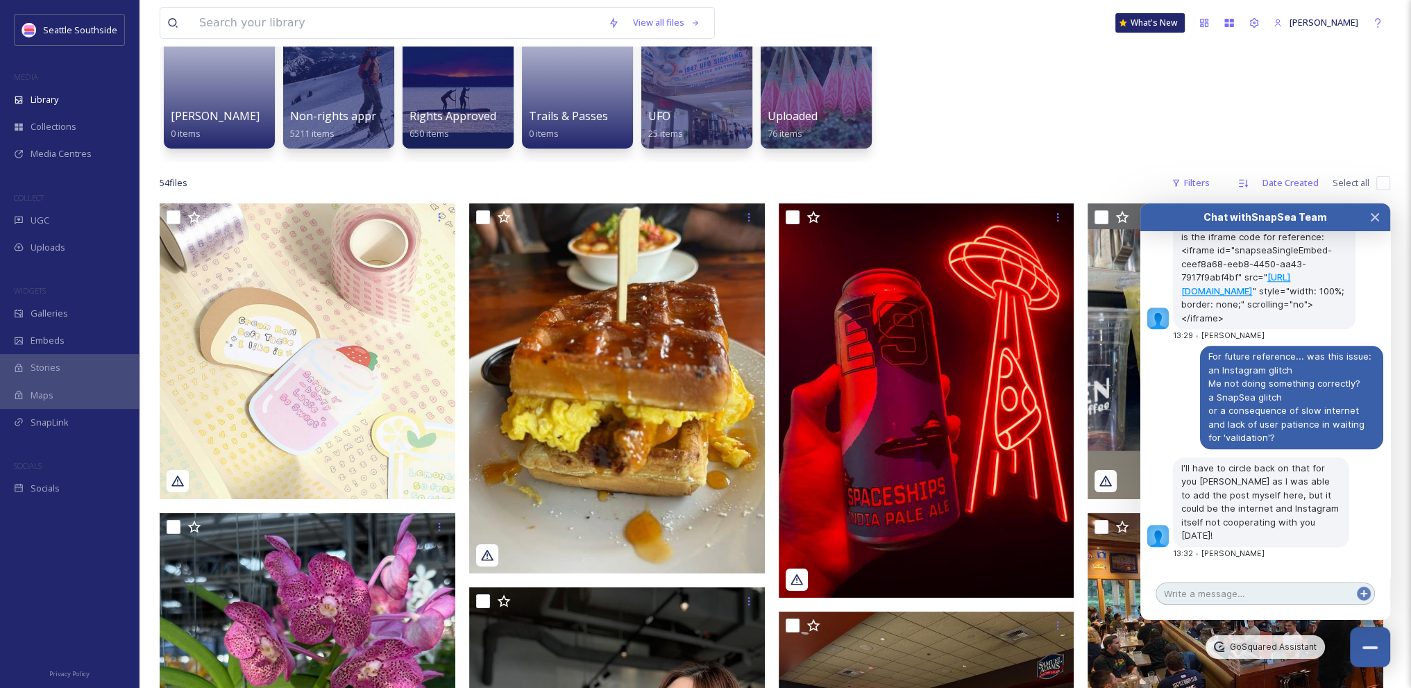
click at [1214, 585] on textarea at bounding box center [1265, 593] width 219 height 22
type textarea "thx Zach!"
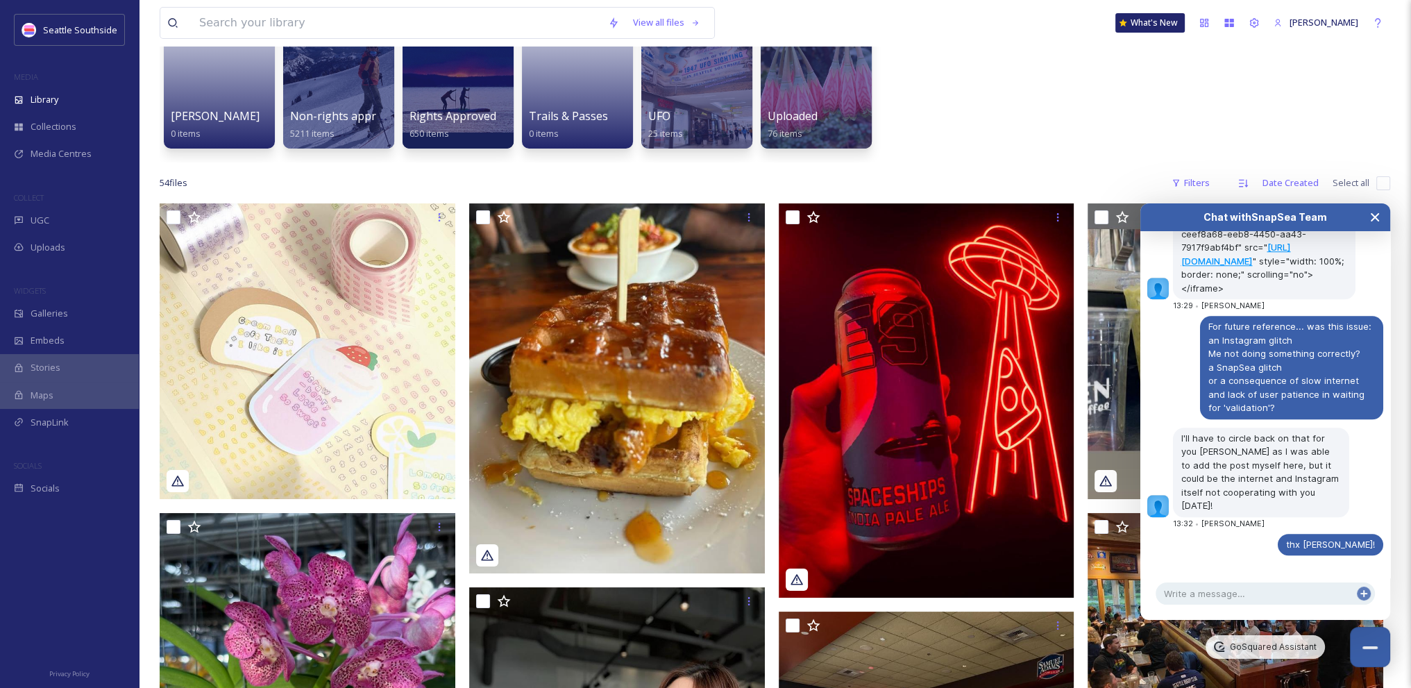
click at [1370, 219] on icon "Close Chat" at bounding box center [1375, 217] width 11 height 11
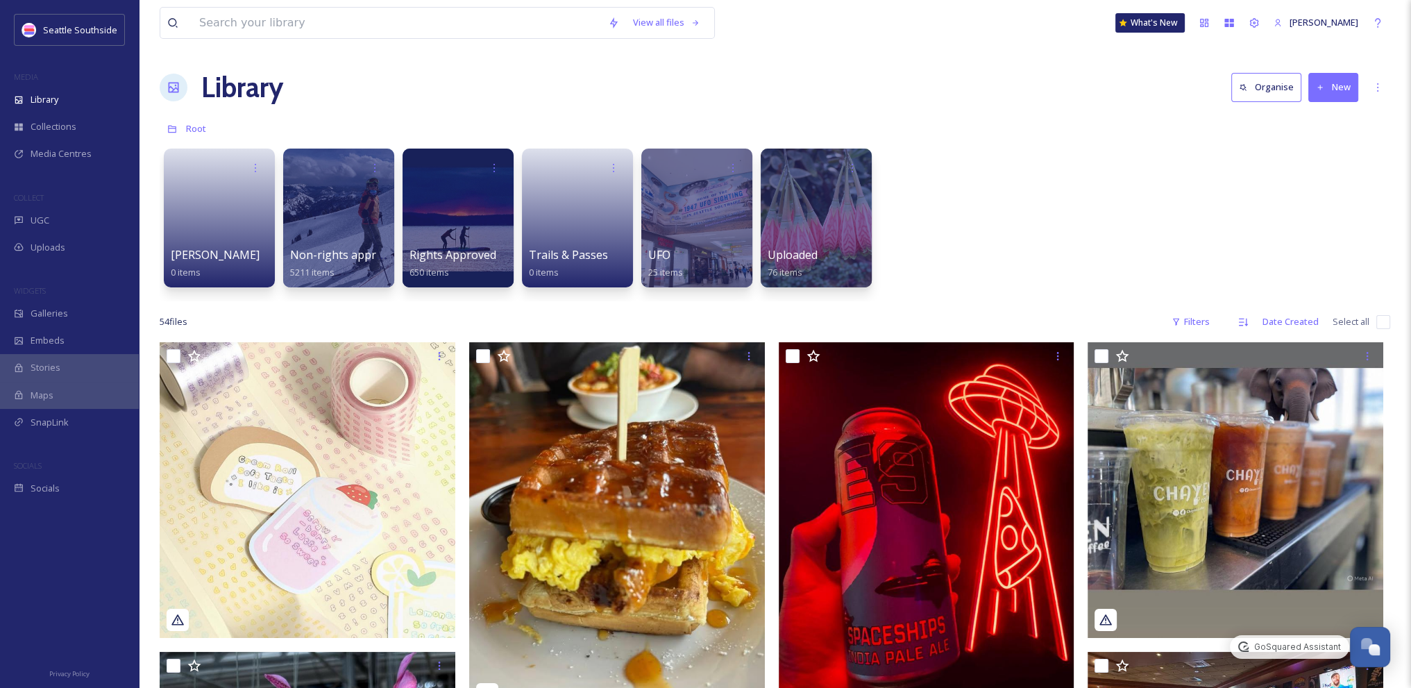
scroll to position [1991, 0]
